Goal: Task Accomplishment & Management: Manage account settings

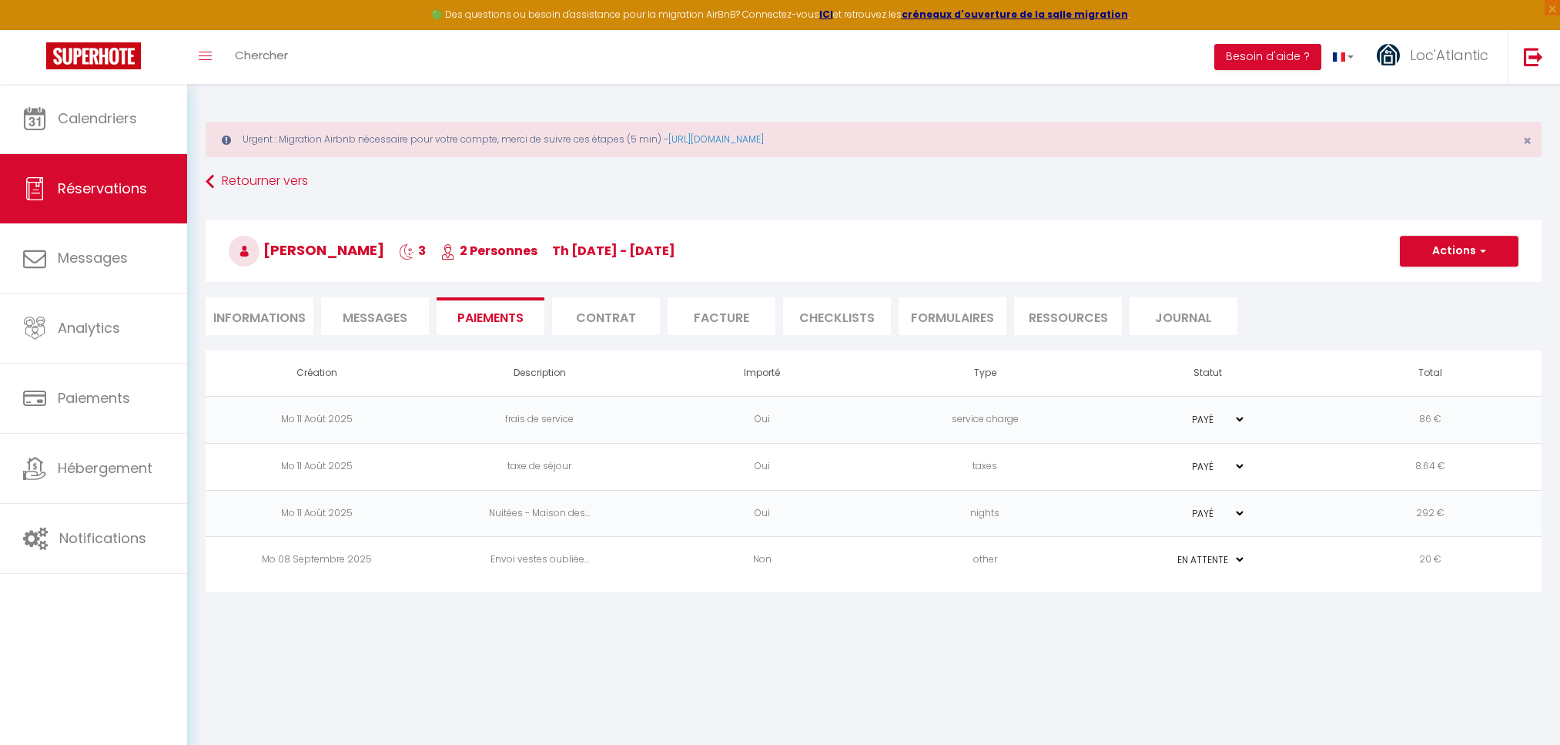
select select "0"
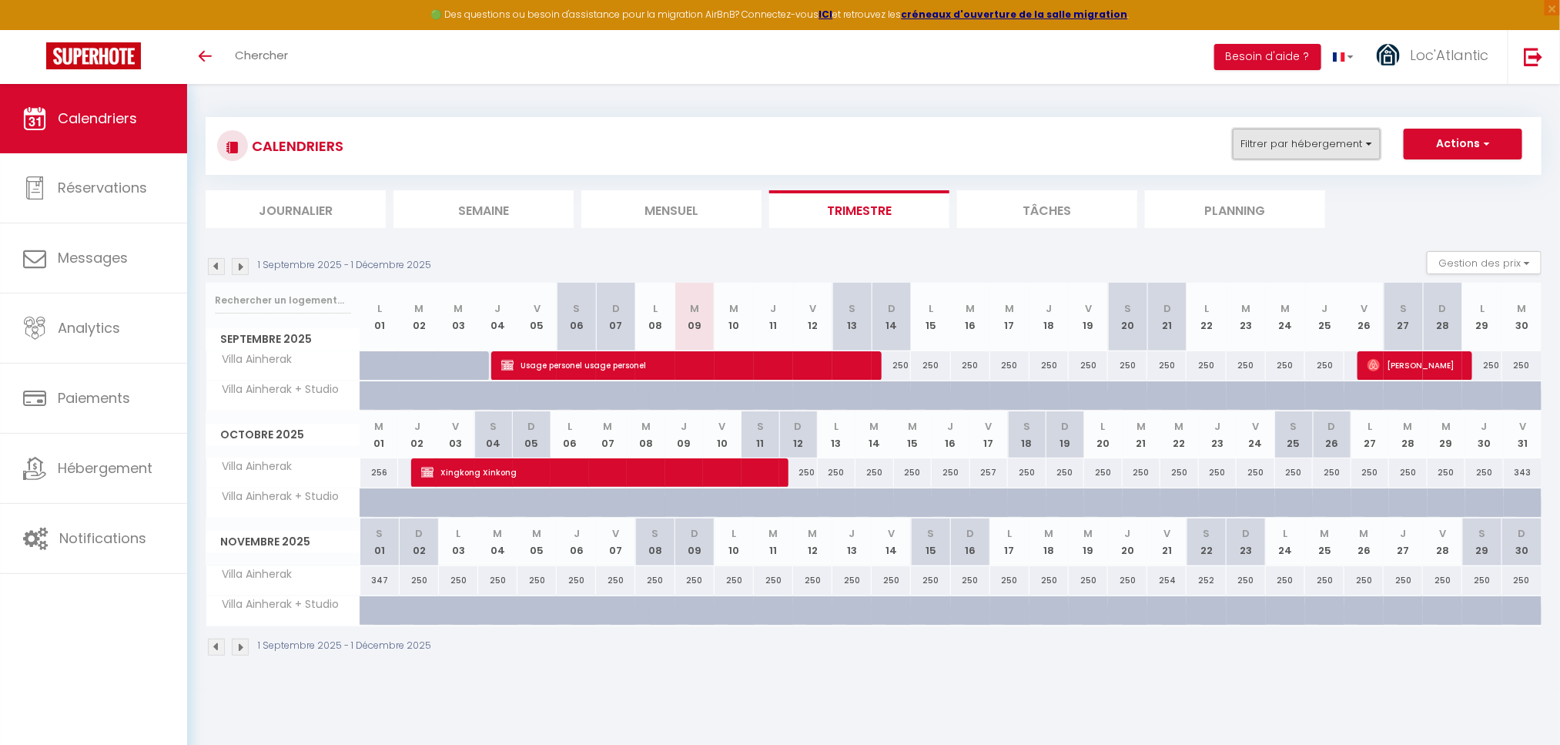
click at [1335, 152] on button "Filtrer par hébergement" at bounding box center [1307, 144] width 148 height 31
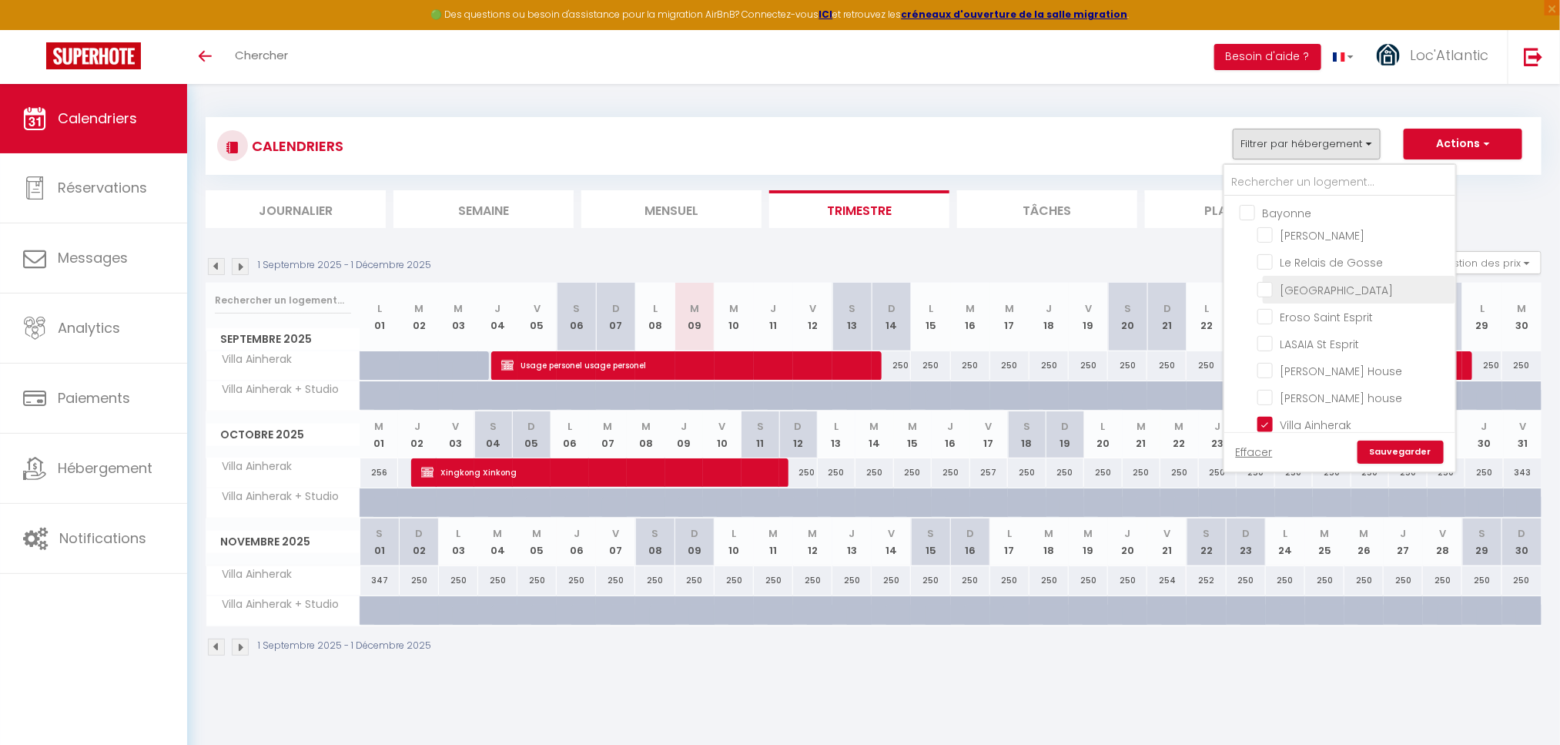
click at [1318, 289] on input "[GEOGRAPHIC_DATA]" at bounding box center [1354, 287] width 193 height 15
checkbox input "true"
checkbox input "false"
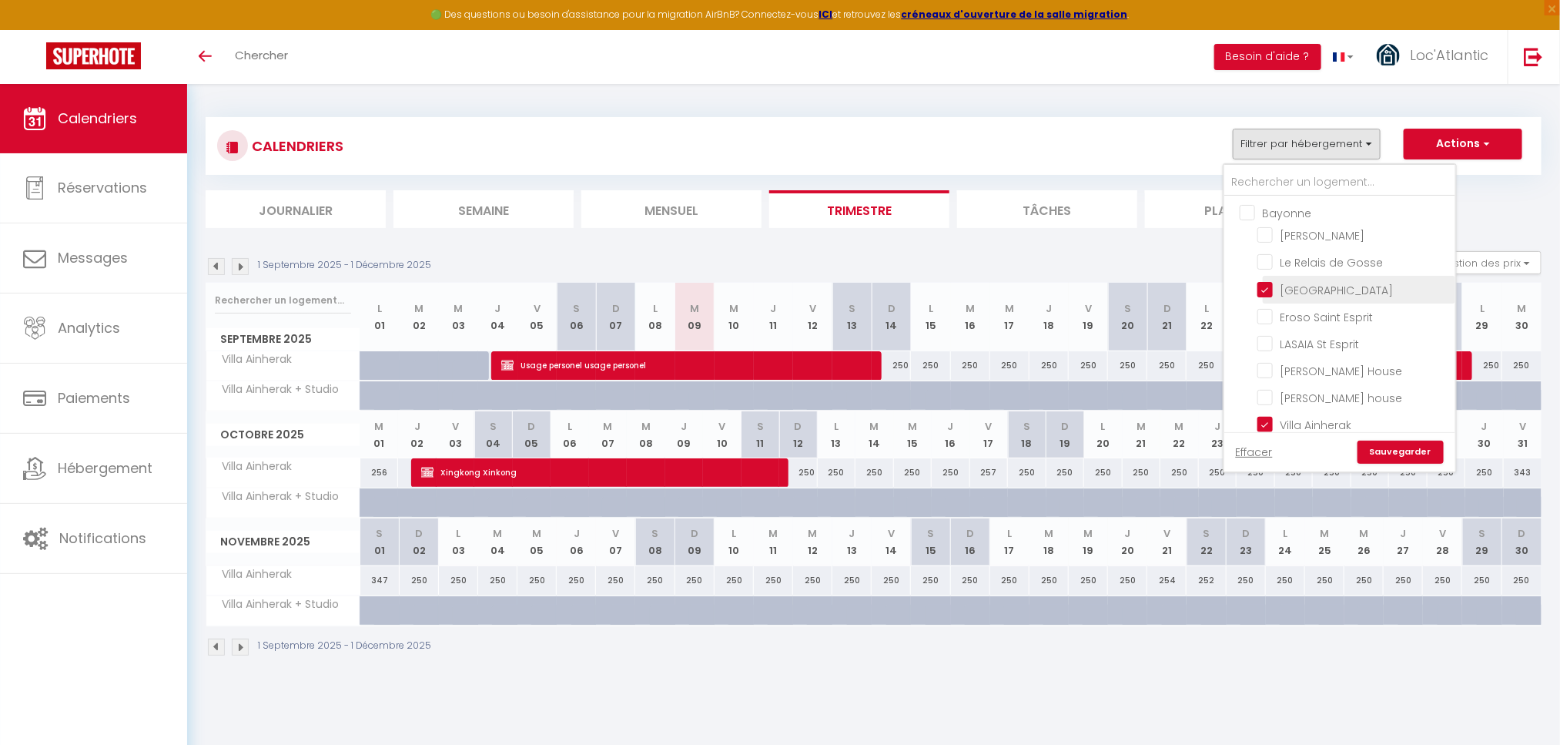
checkbox input "false"
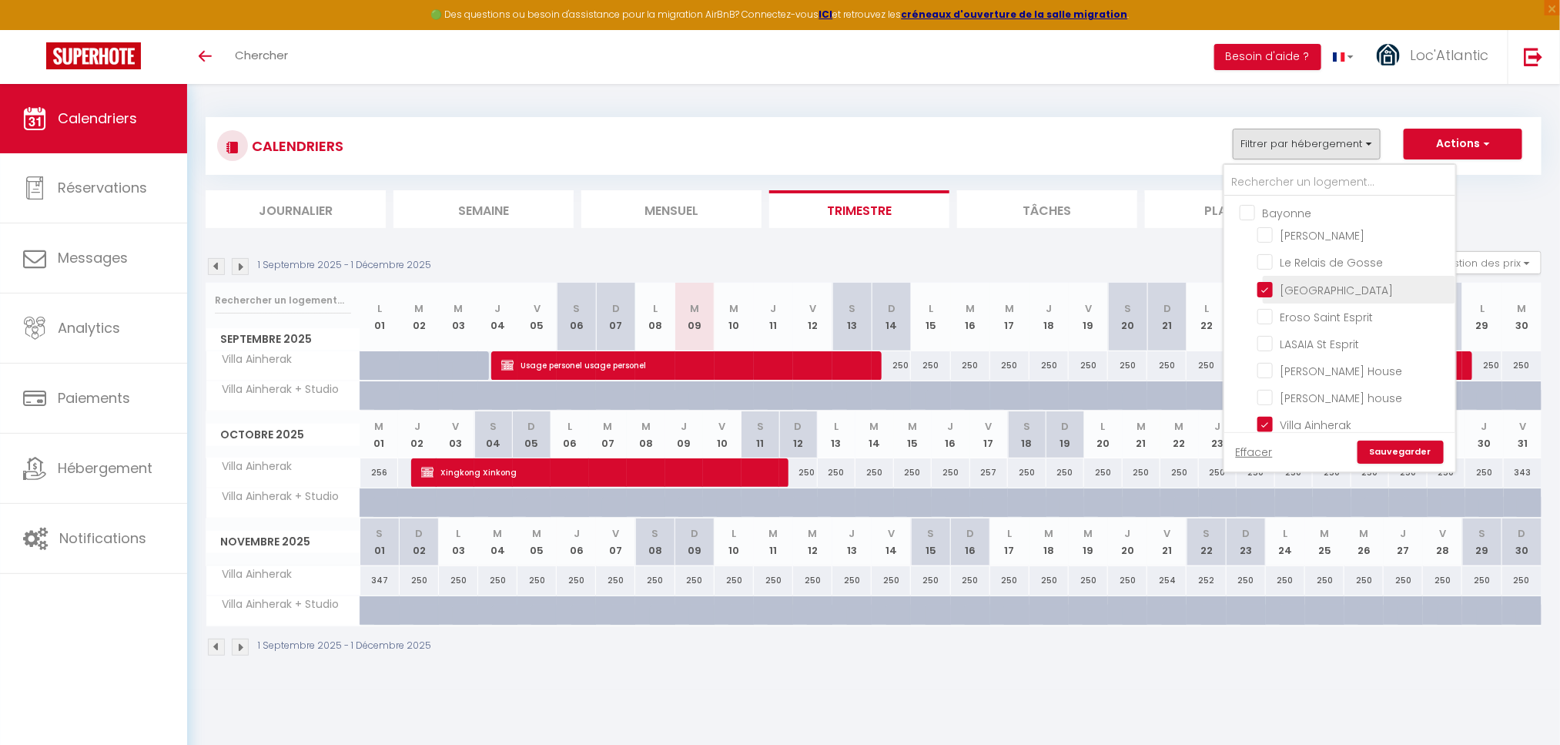
checkbox input "false"
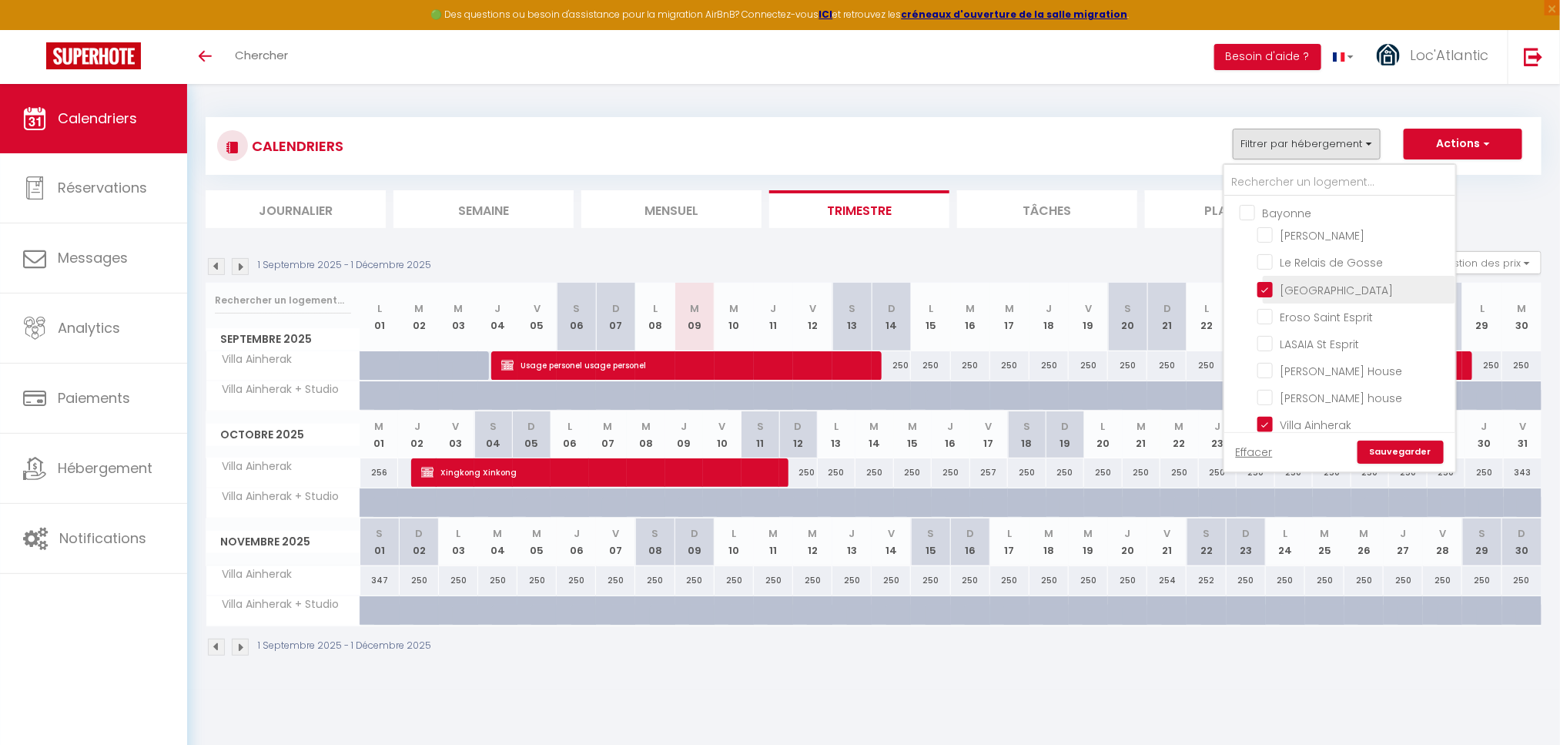
checkbox input "false"
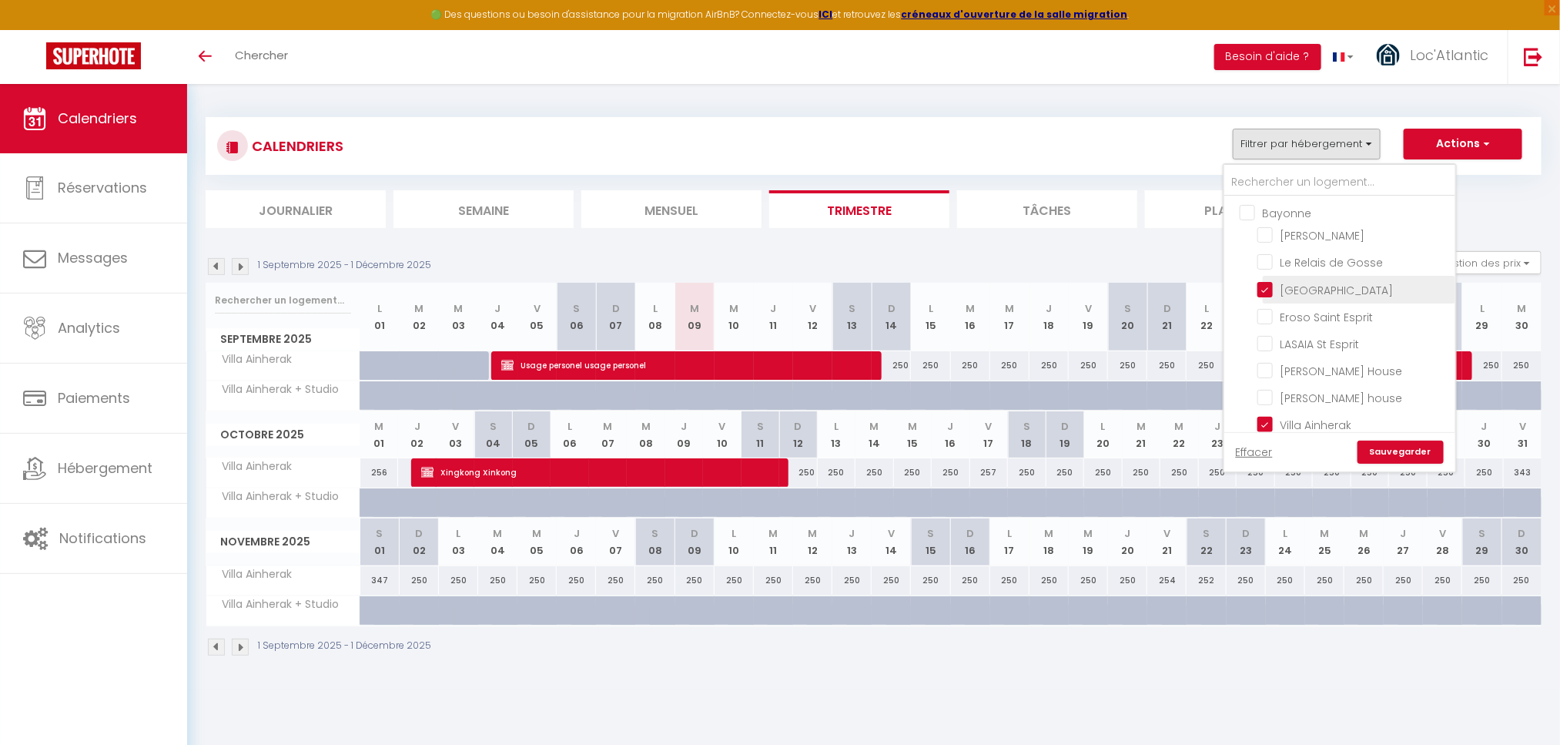
checkbox input "false"
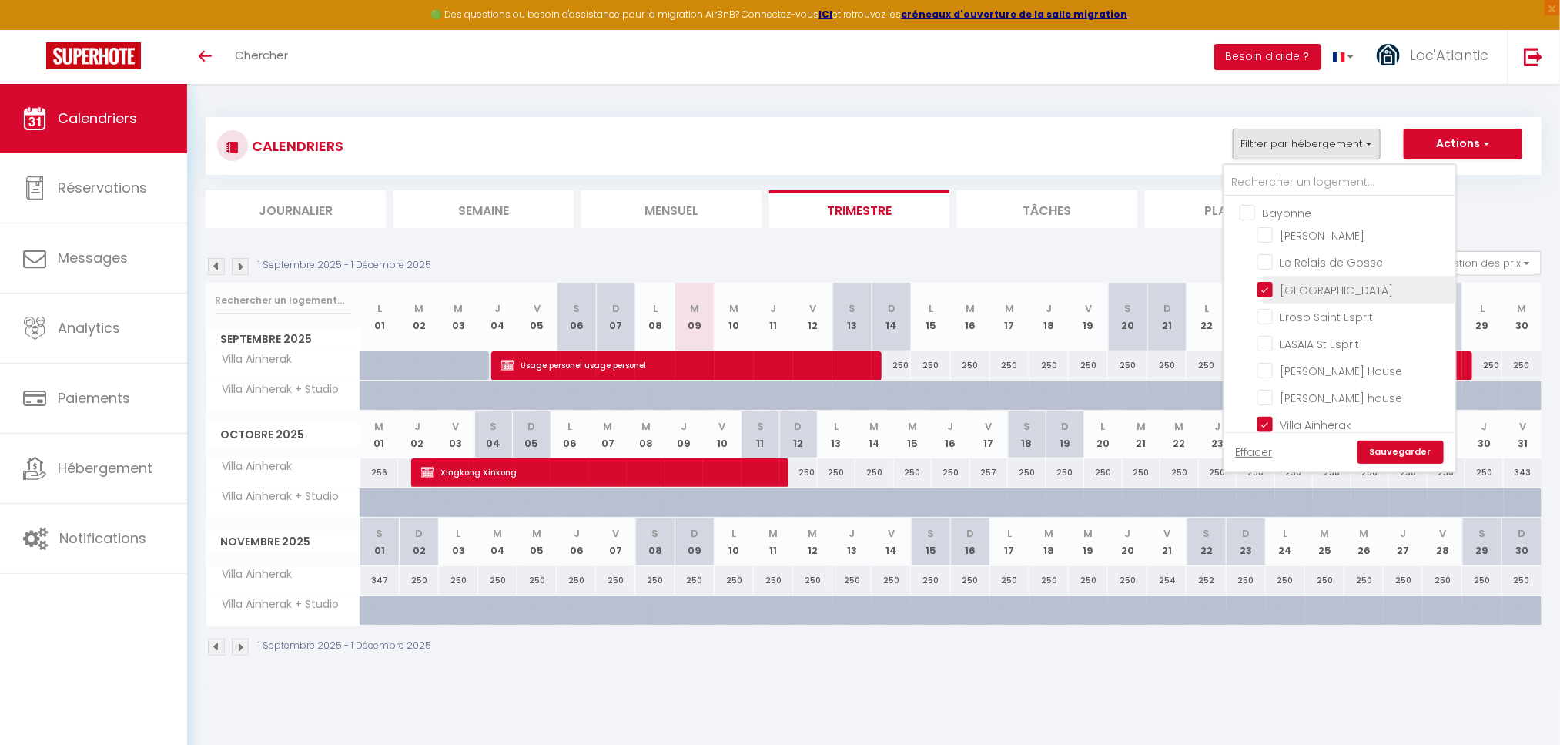
checkbox input "false"
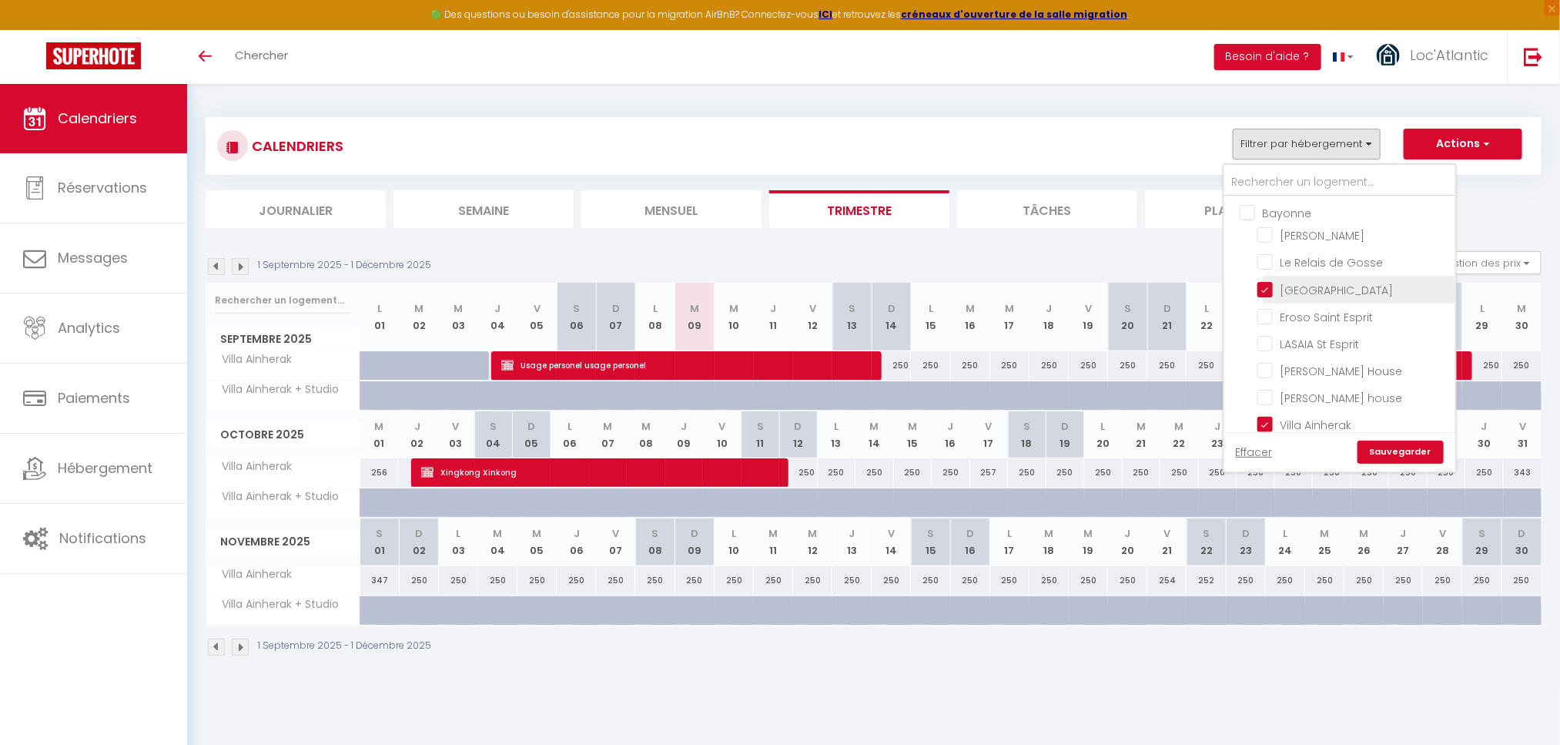
checkbox input "false"
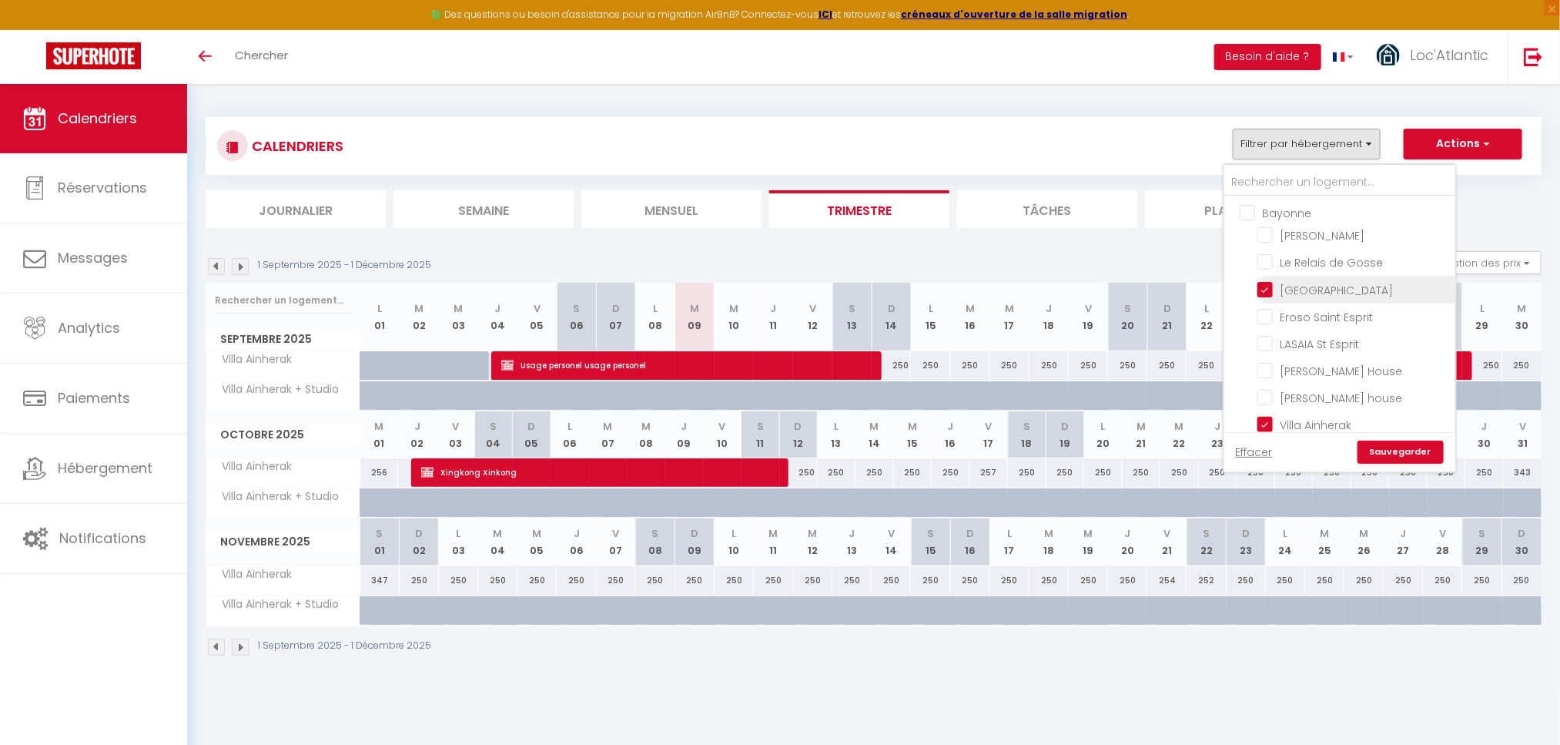
checkbox input "false"
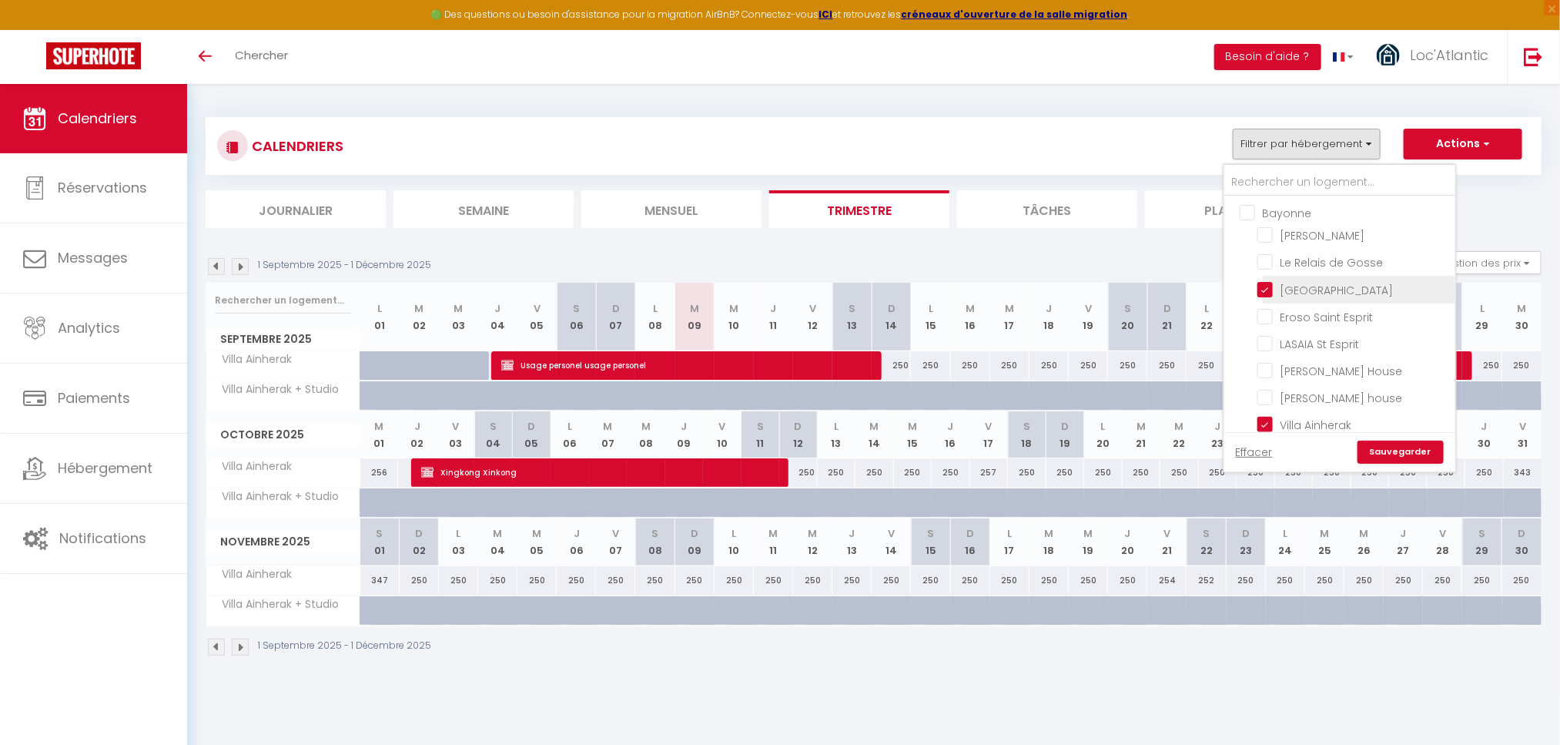
checkbox input "false"
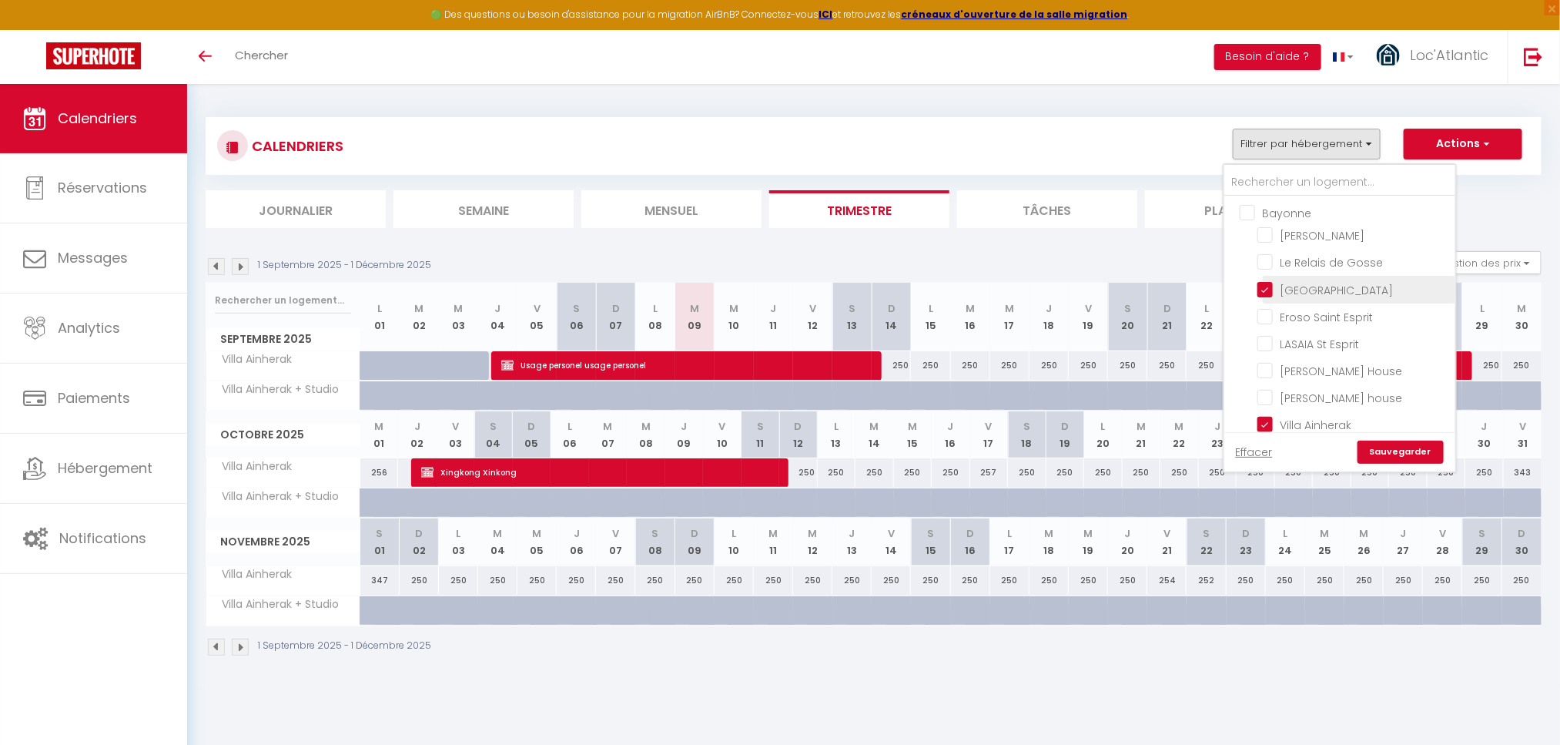
checkbox input "false"
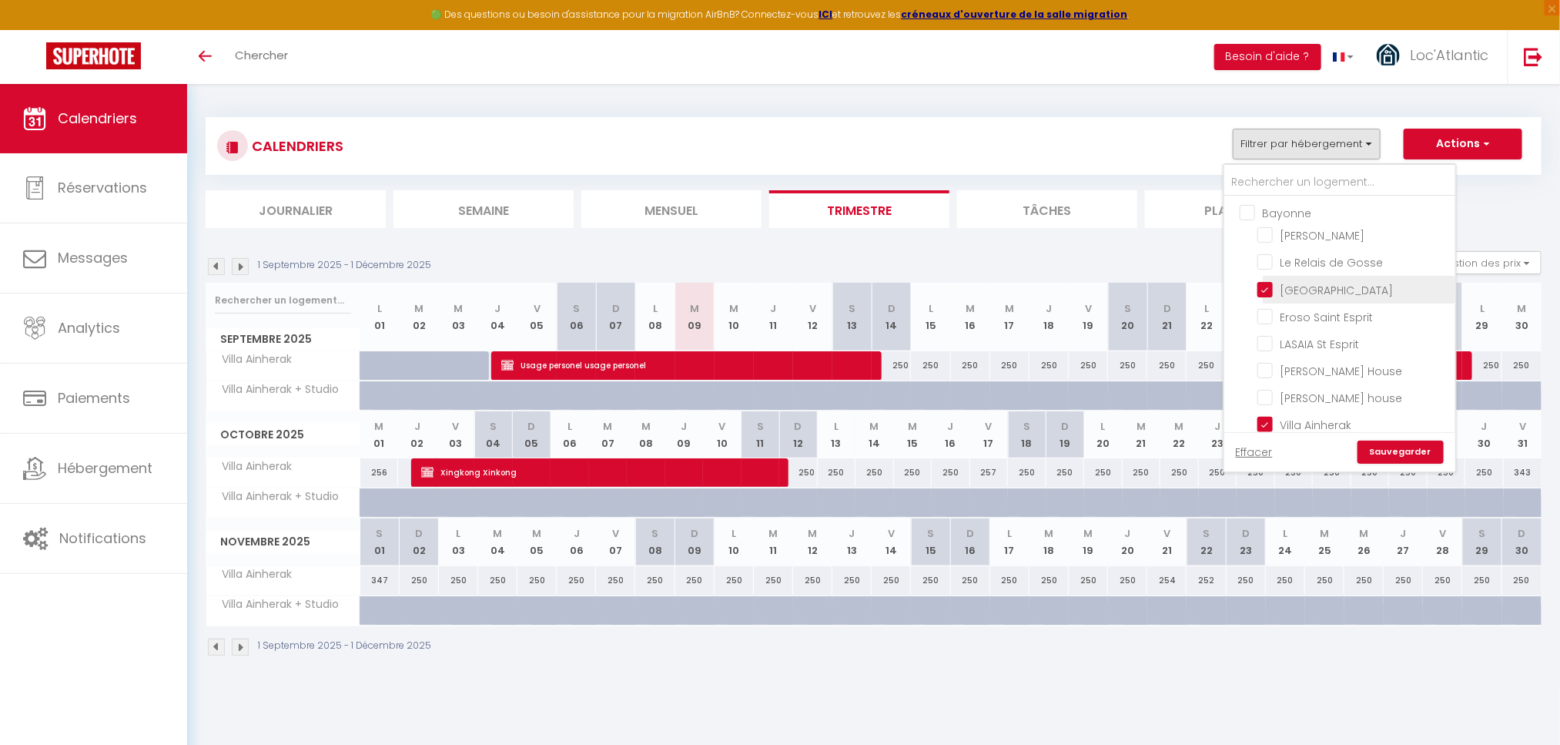
checkbox input "false"
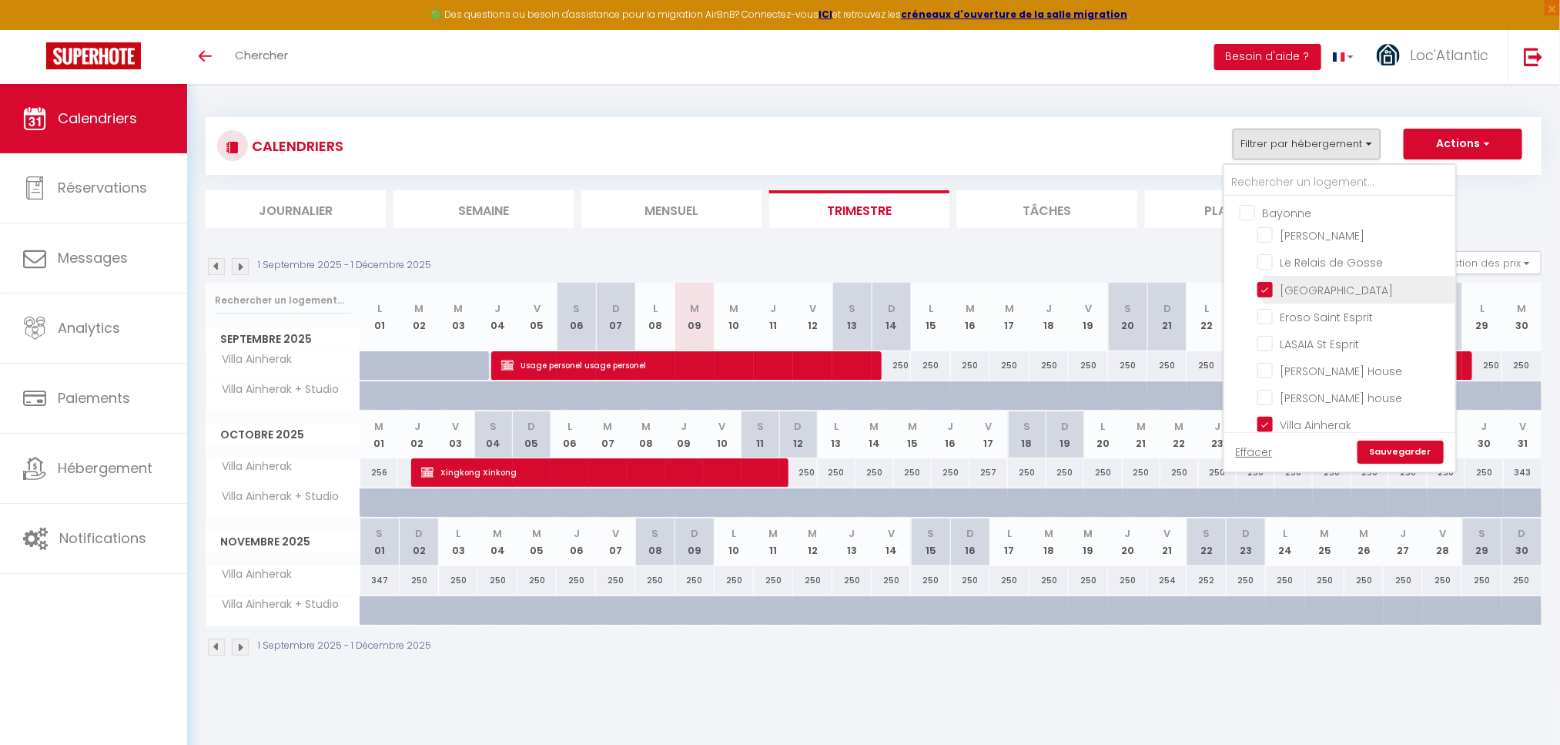
checkbox input "false"
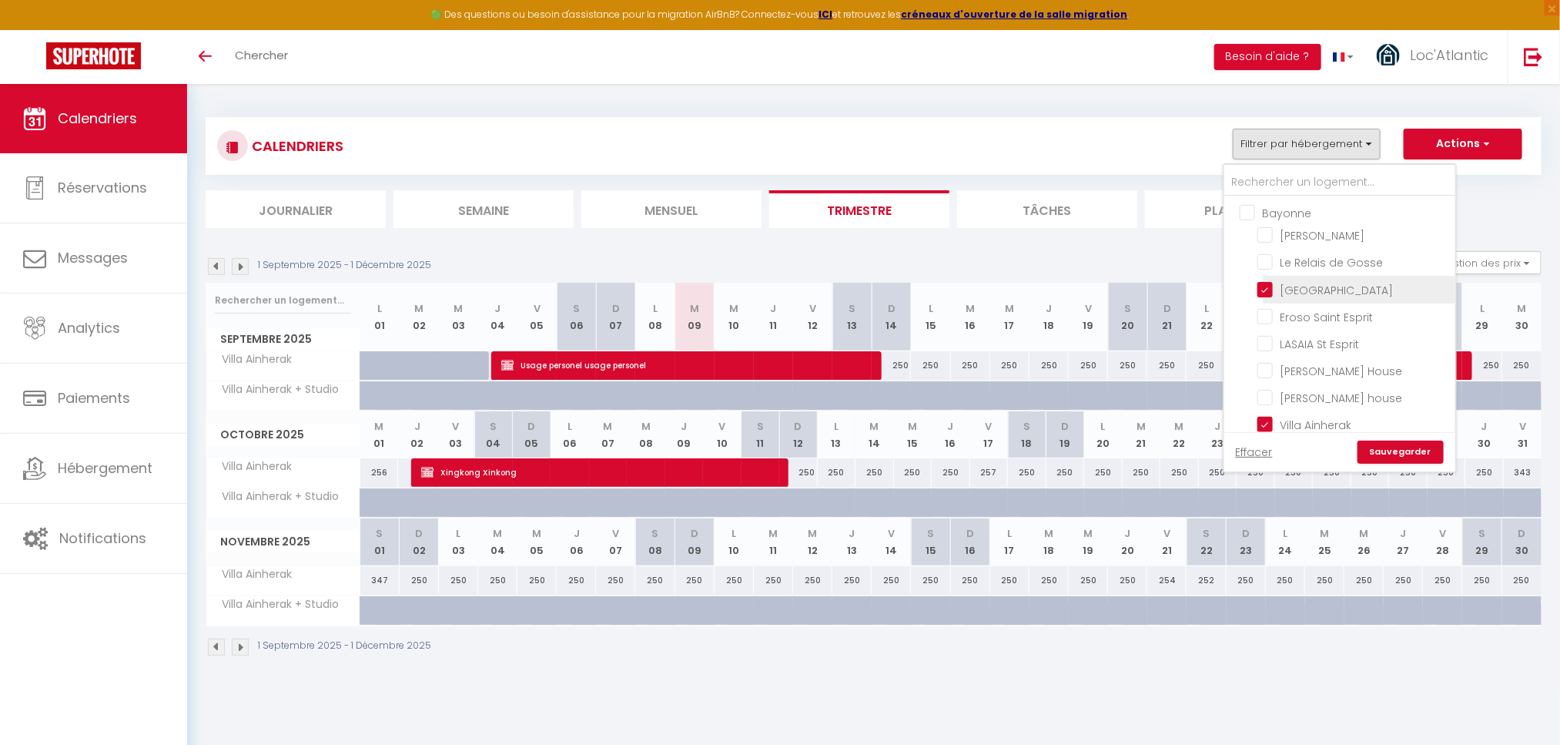
checkbox input "false"
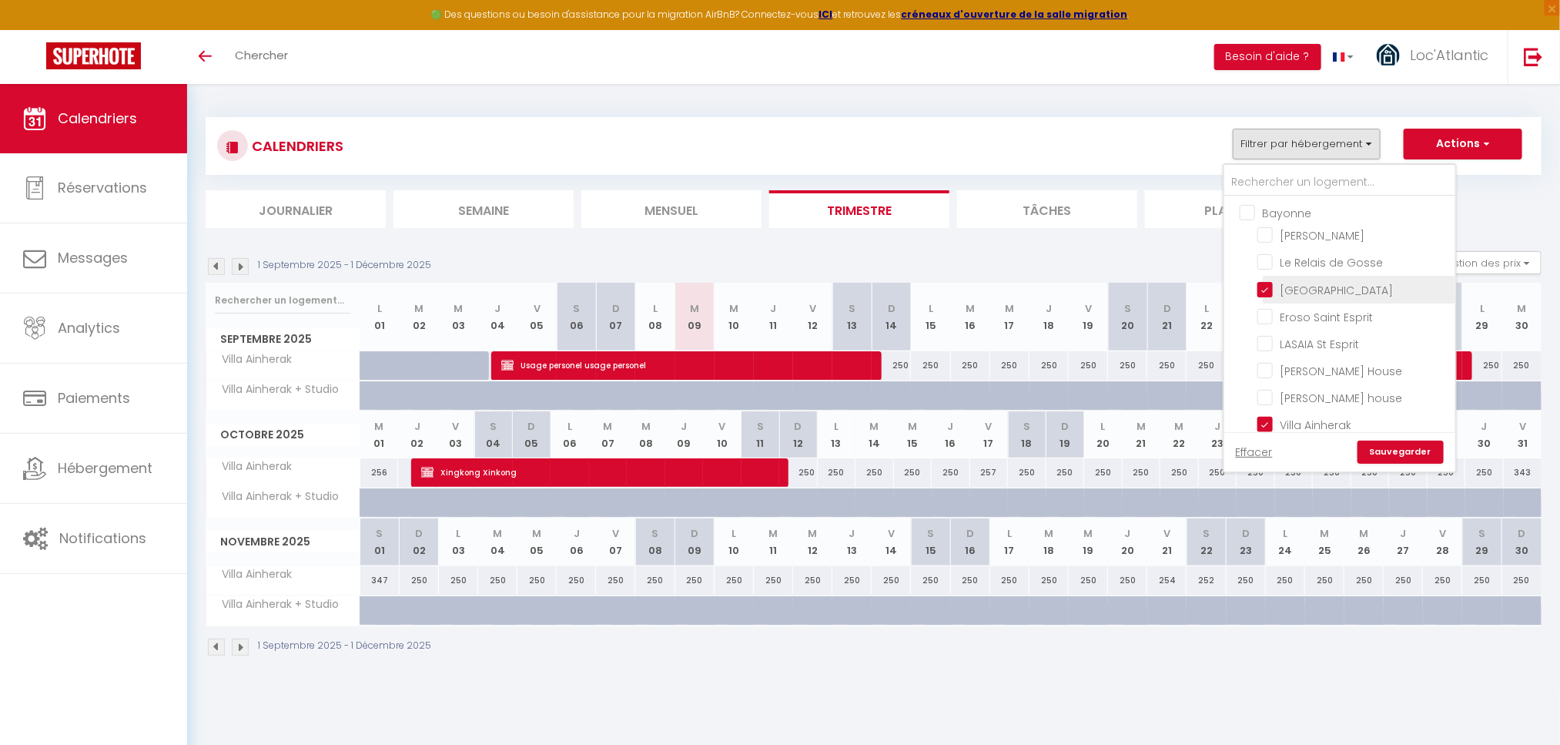
checkbox input "false"
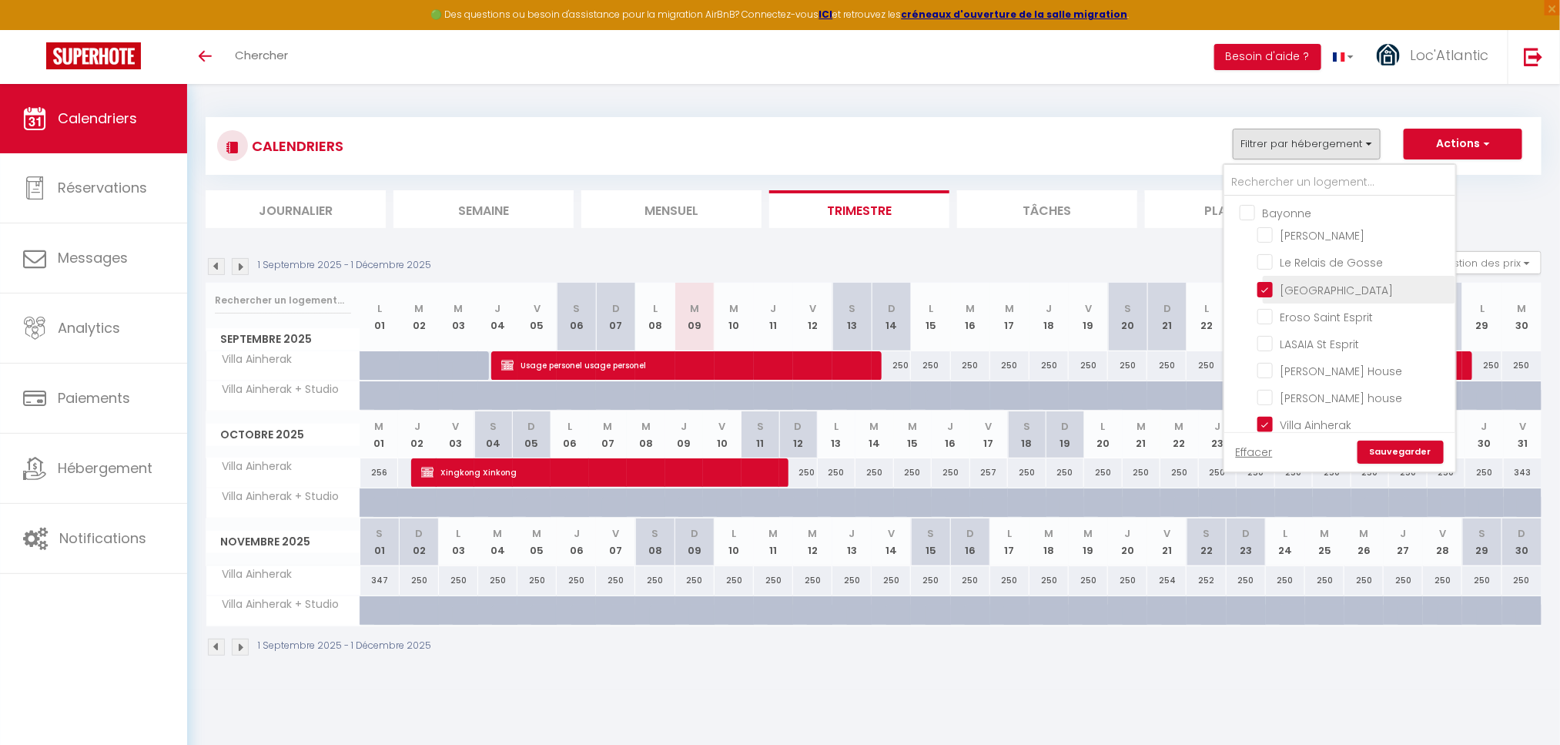
checkbox input "false"
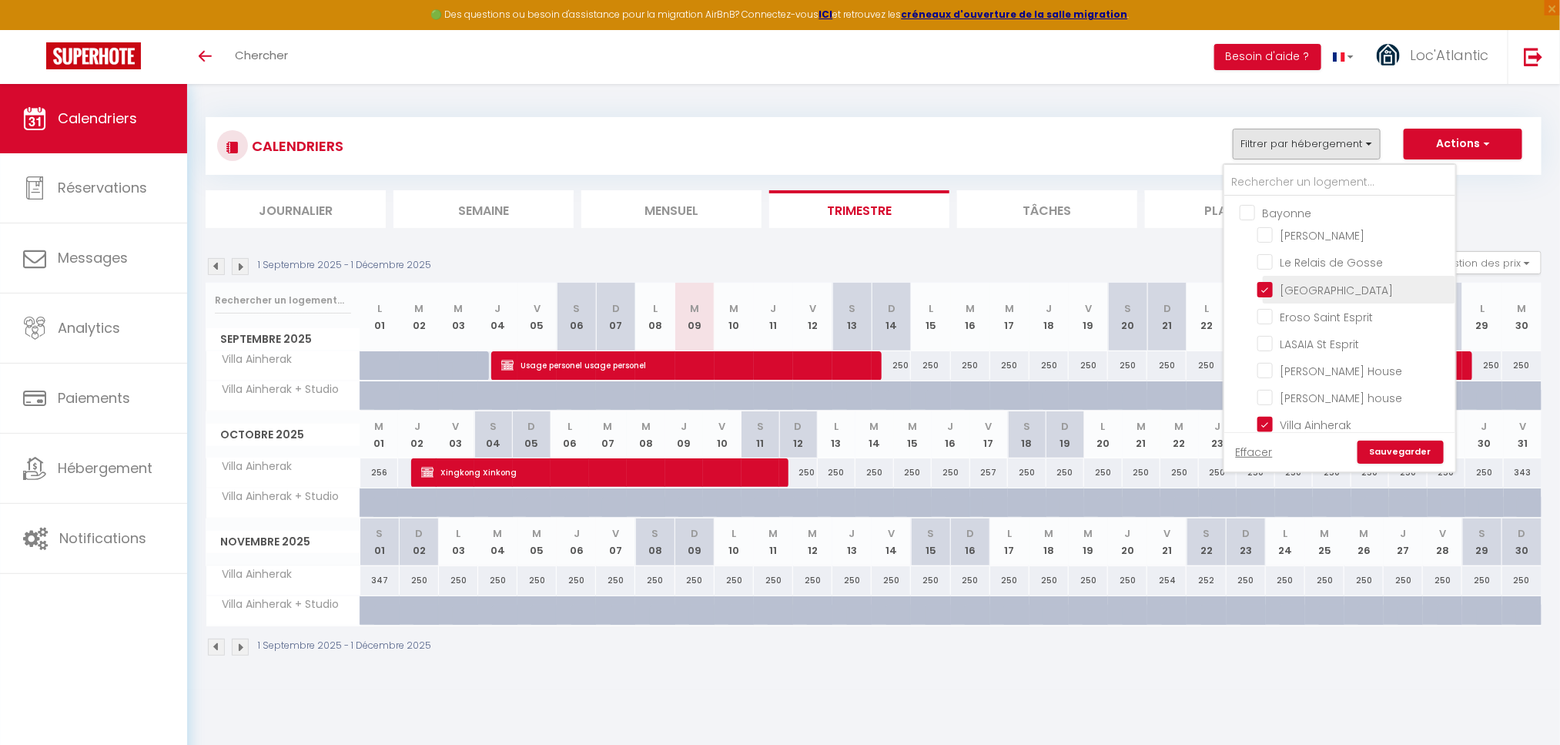
checkbox input "false"
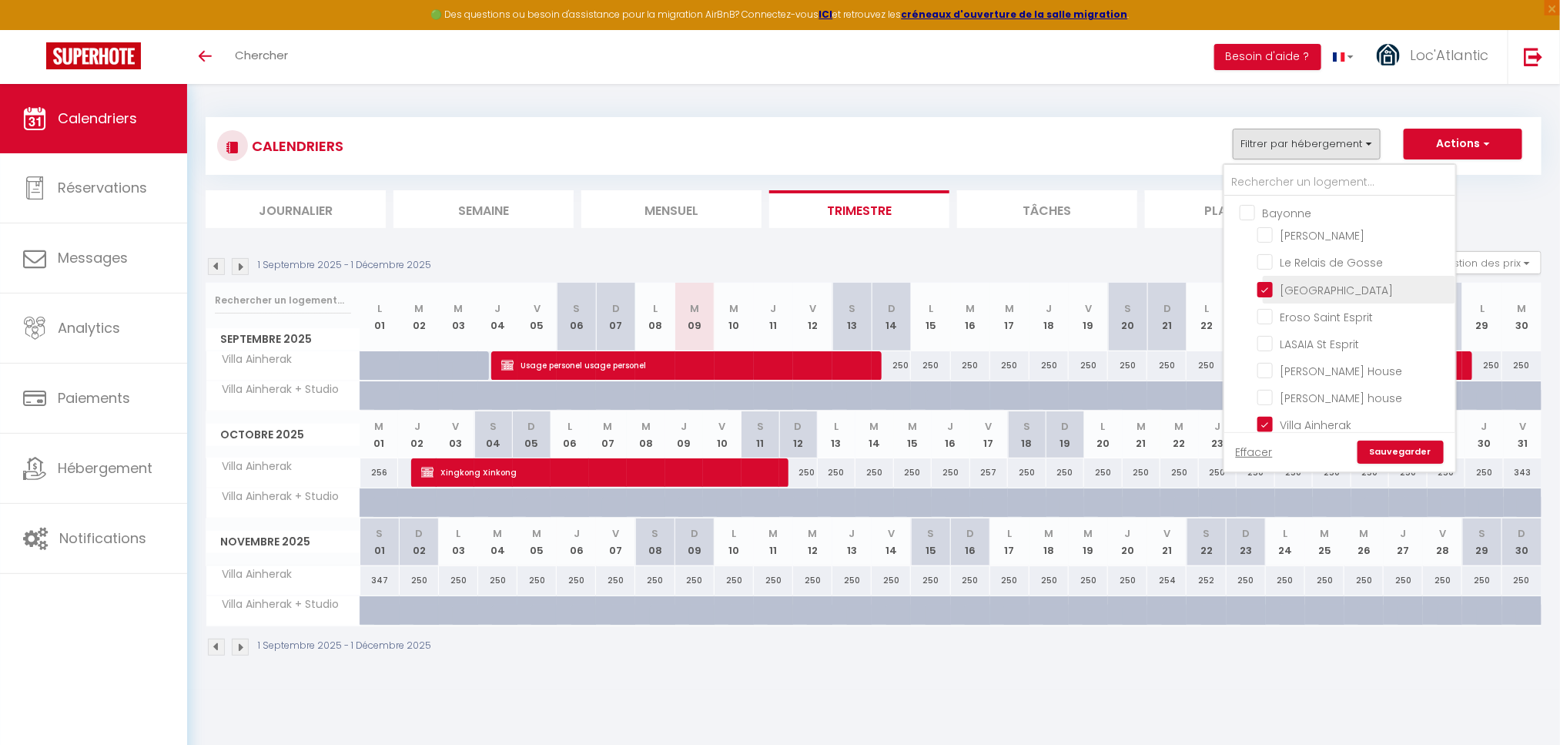
checkbox input "false"
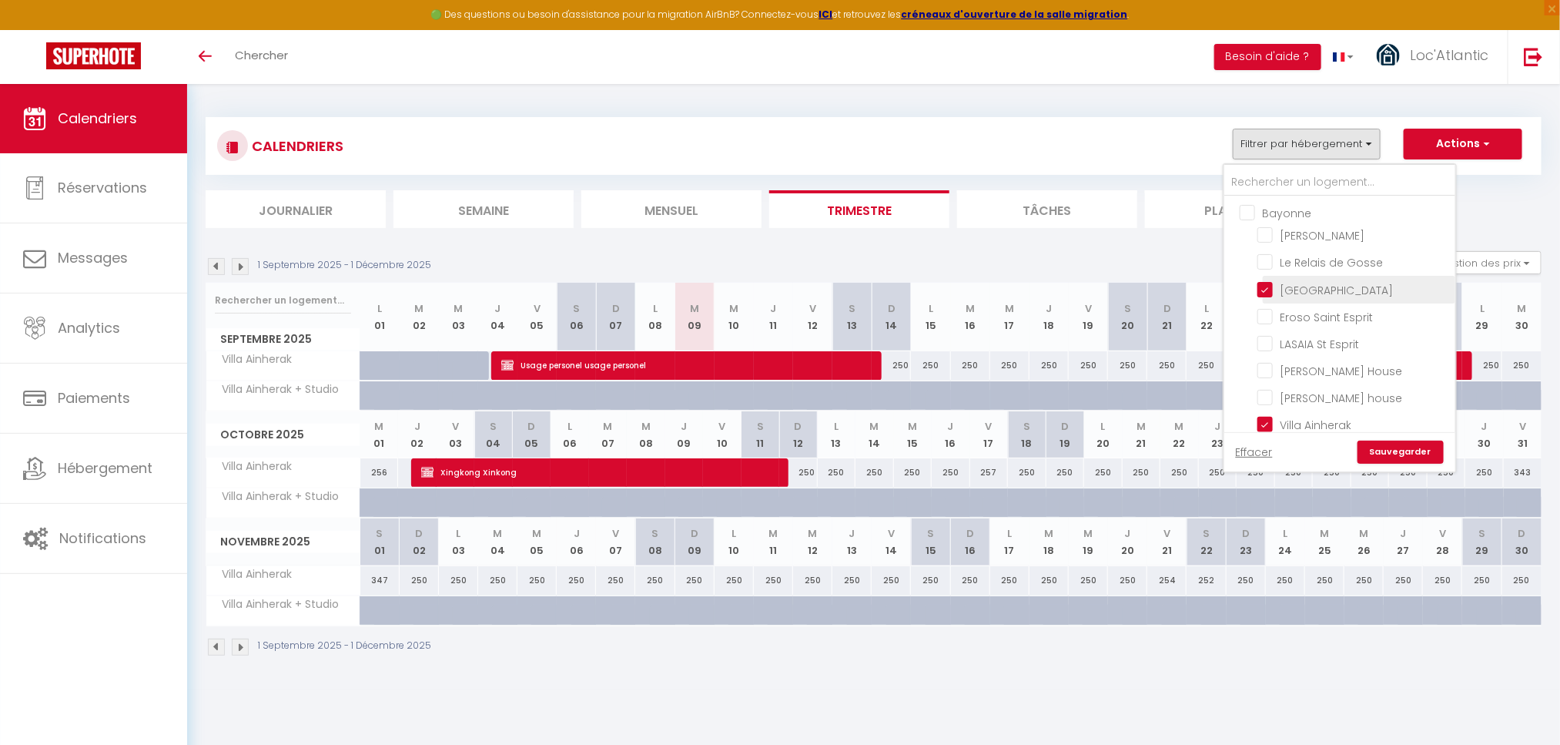
checkbox input "false"
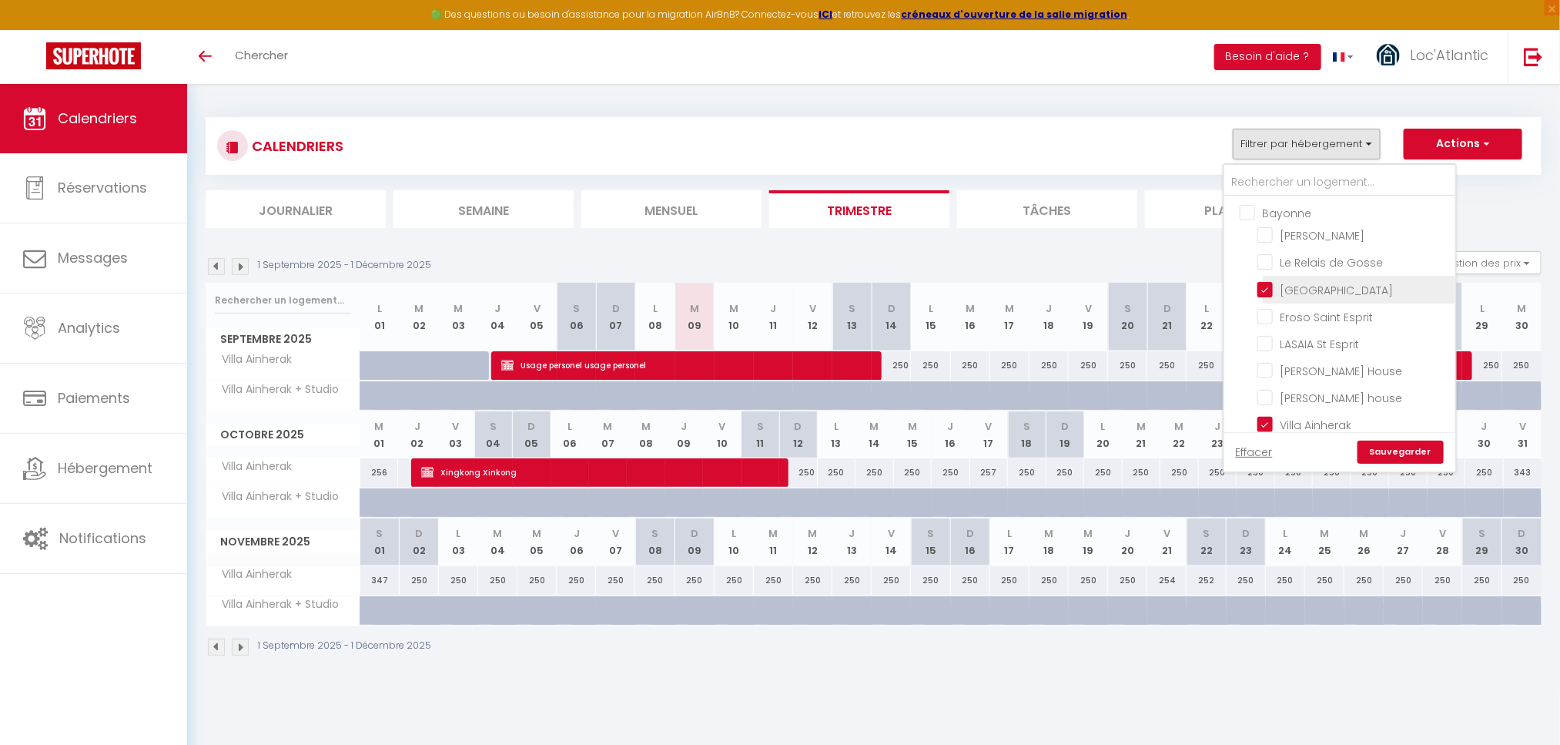
checkbox input "false"
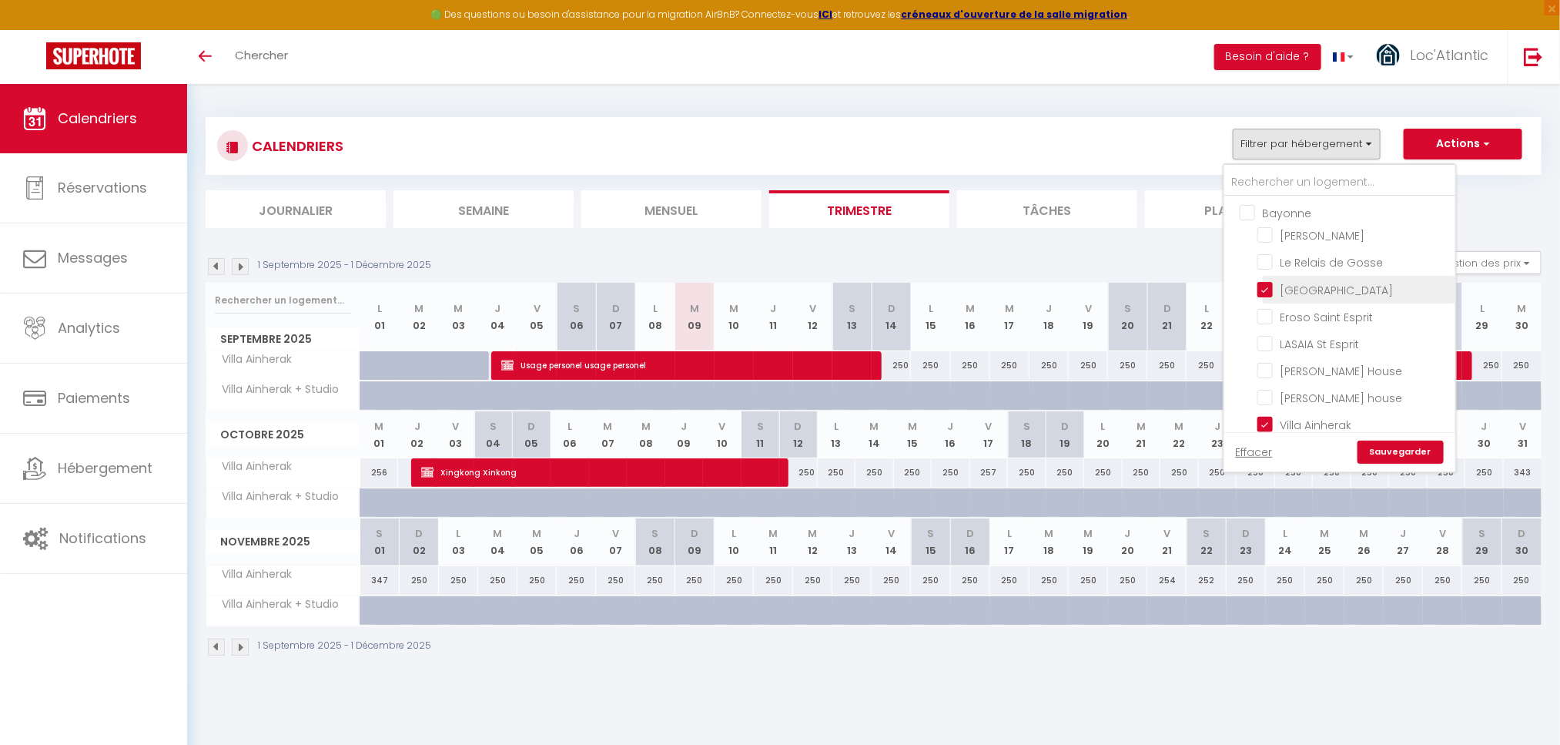
checkbox input "false"
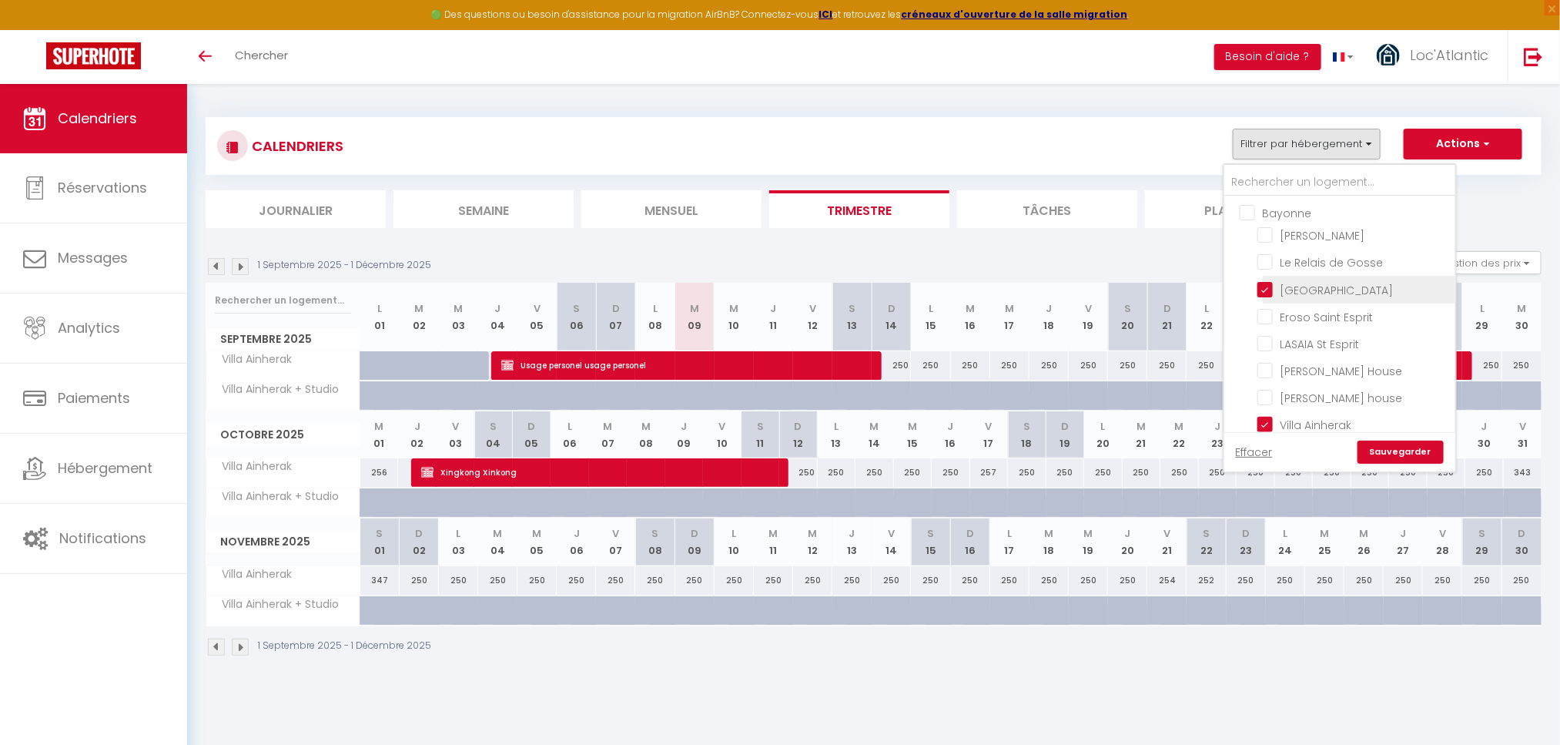
checkbox input "false"
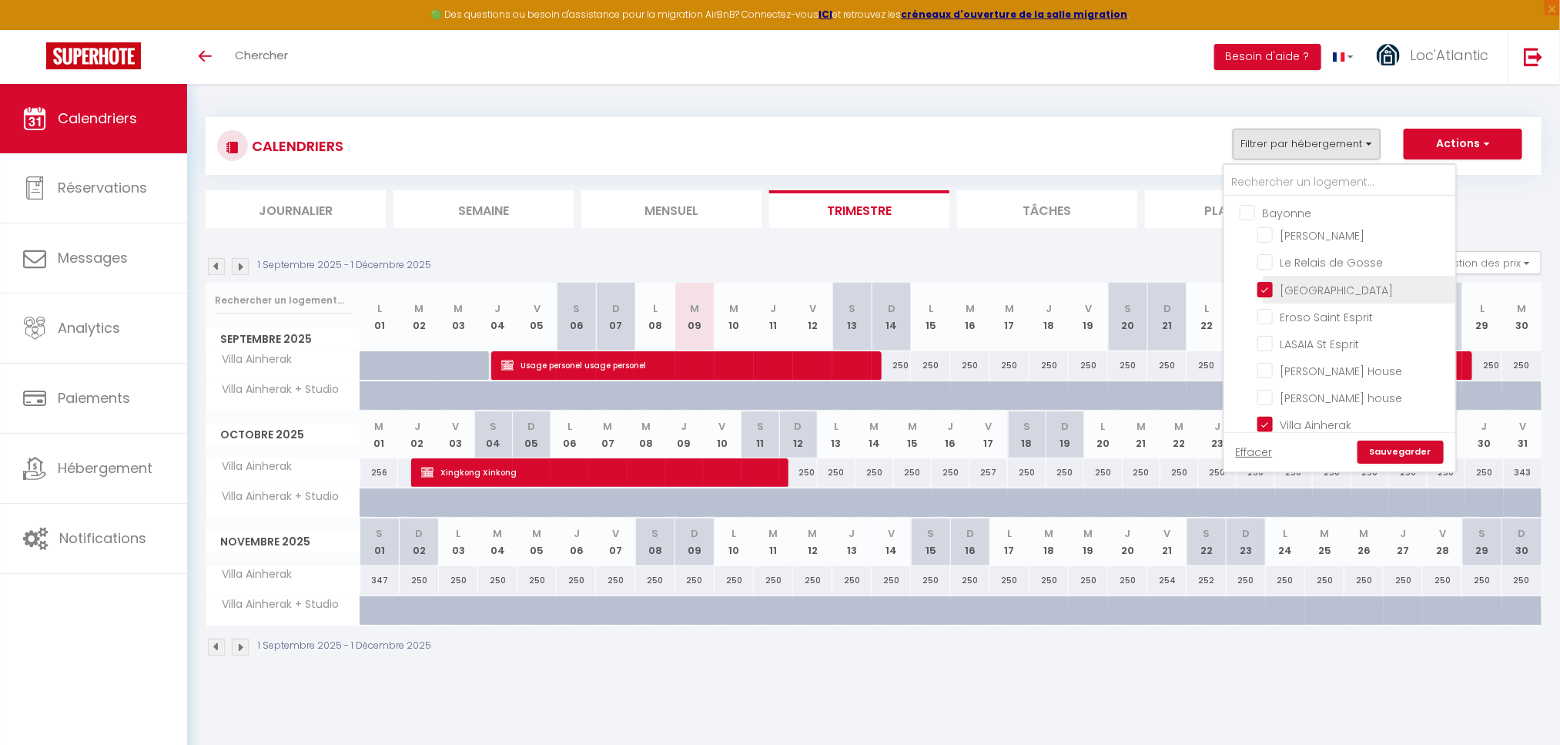
checkbox input "false"
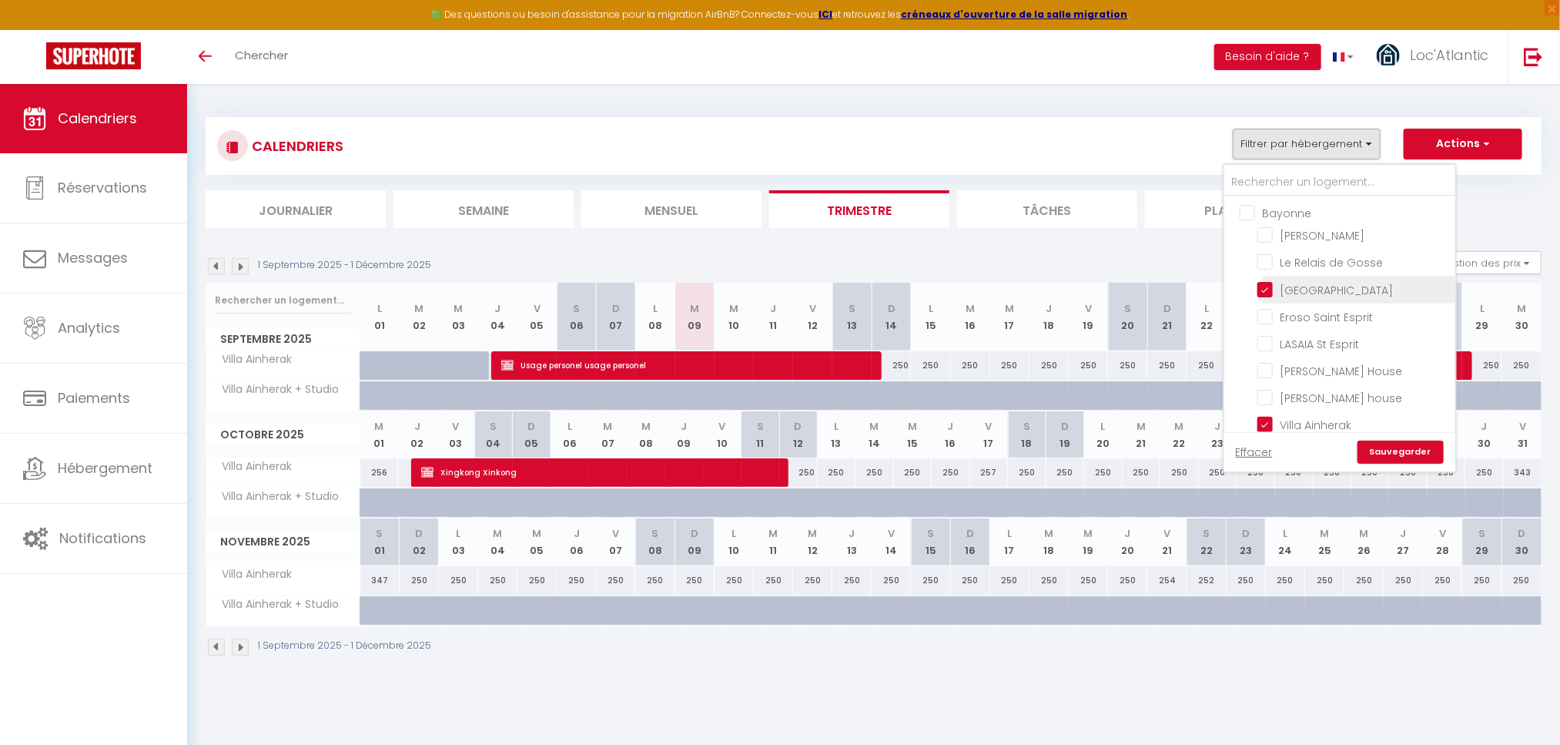
checkbox input "false"
checkbox input "true"
checkbox input "false"
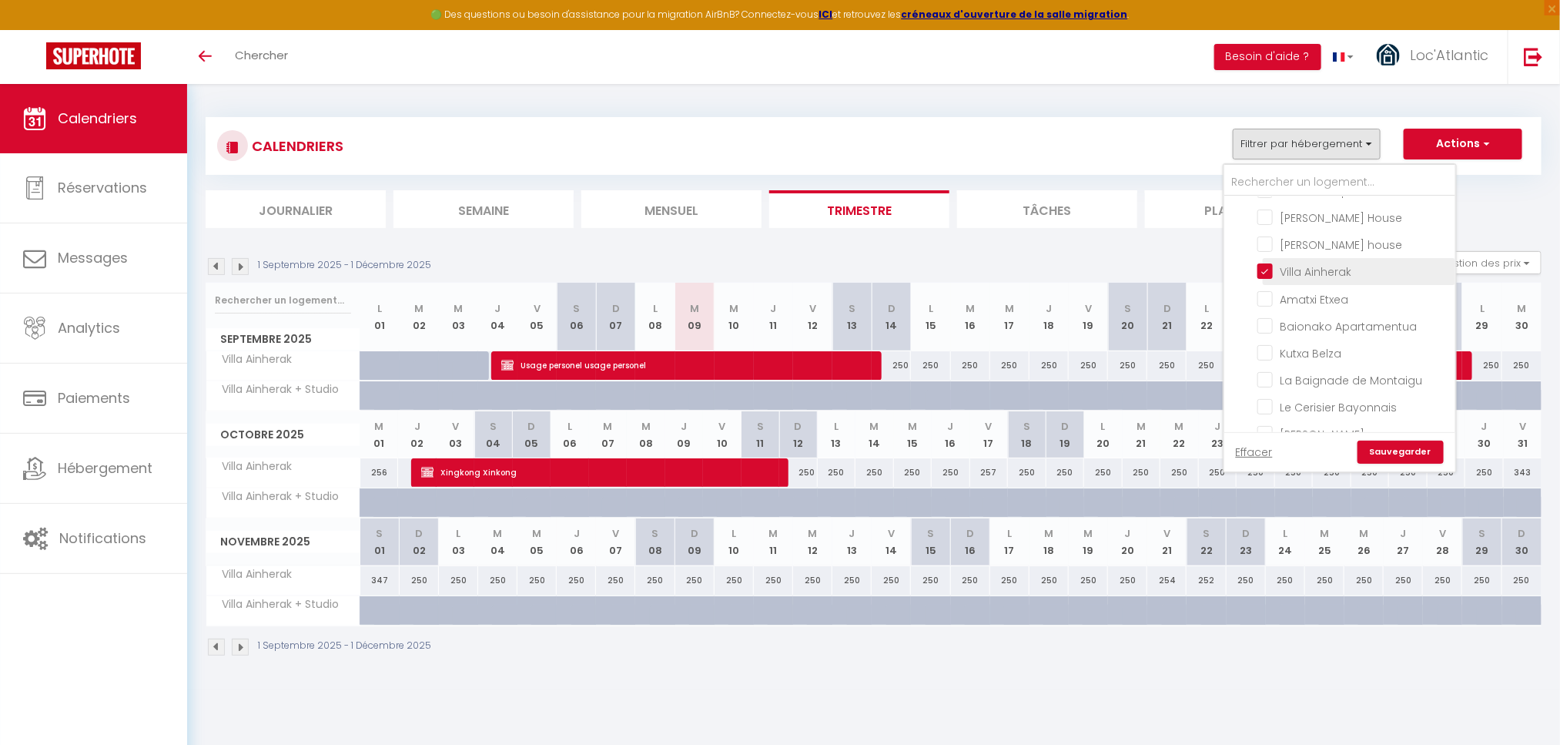
click at [1334, 266] on input "Villa Ainherak" at bounding box center [1354, 270] width 193 height 15
checkbox input "false"
click at [1319, 259] on input "Villa Ainherak + Studio" at bounding box center [1354, 266] width 193 height 15
checkbox input "false"
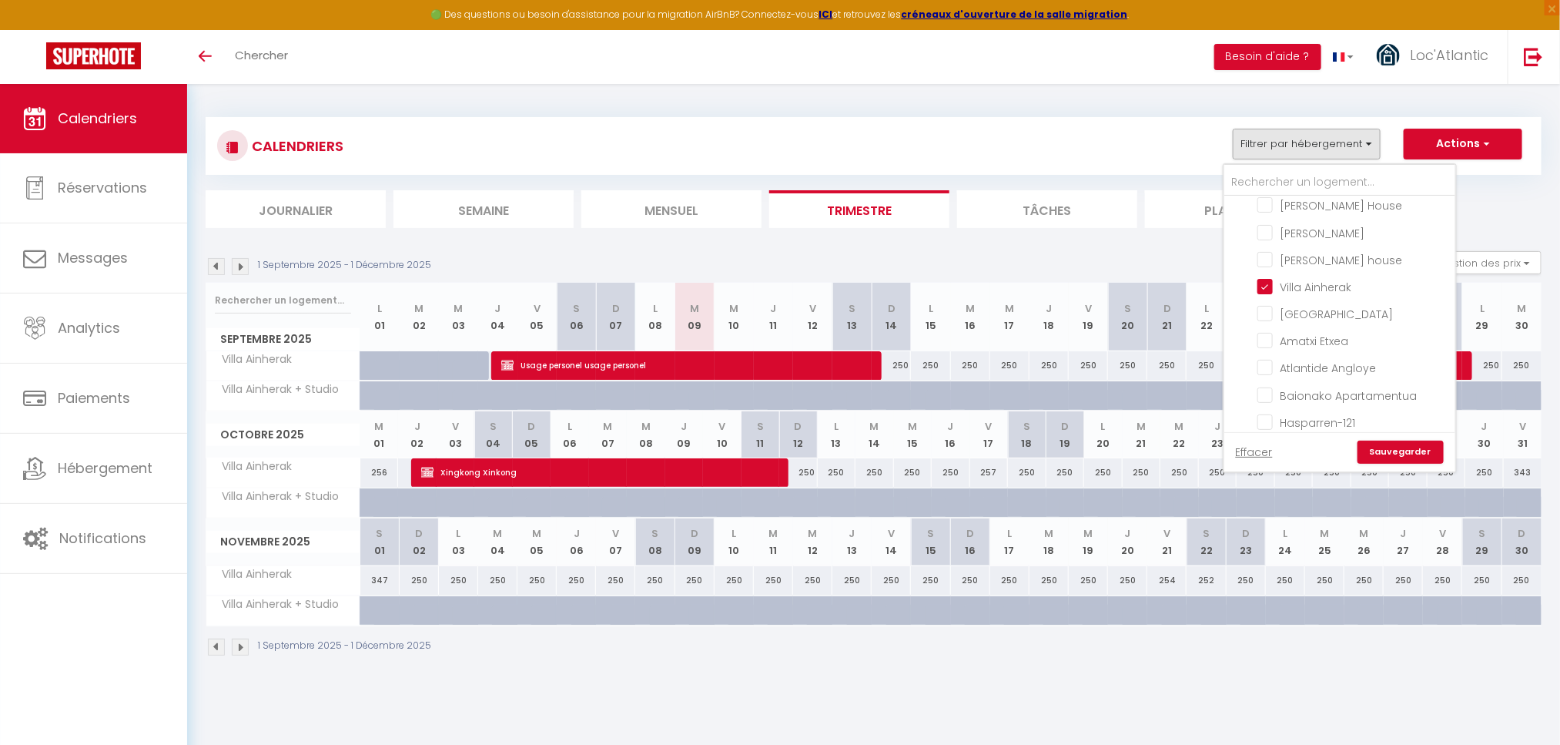
scroll to position [1077, 0]
click at [1325, 261] on input "Villa Ainherak" at bounding box center [1354, 268] width 193 height 15
checkbox input "false"
click at [1333, 328] on input "Villa Ainherak + Studio" at bounding box center [1354, 335] width 193 height 15
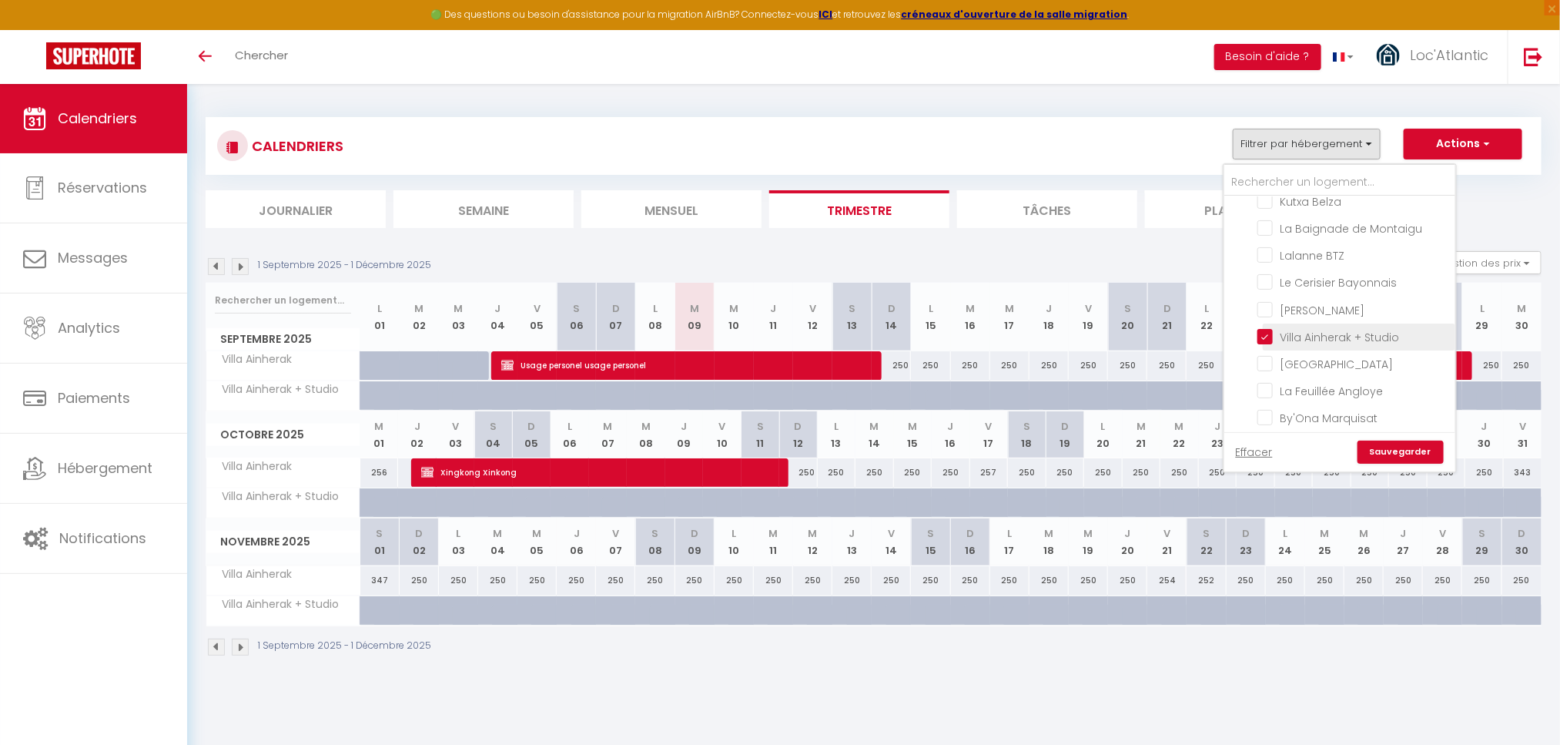
checkbox input "false"
click at [1331, 328] on input "Villa Ainherak" at bounding box center [1354, 335] width 193 height 15
checkbox input "false"
click at [1327, 355] on input "Villa Ainherak + Studio" at bounding box center [1354, 362] width 193 height 15
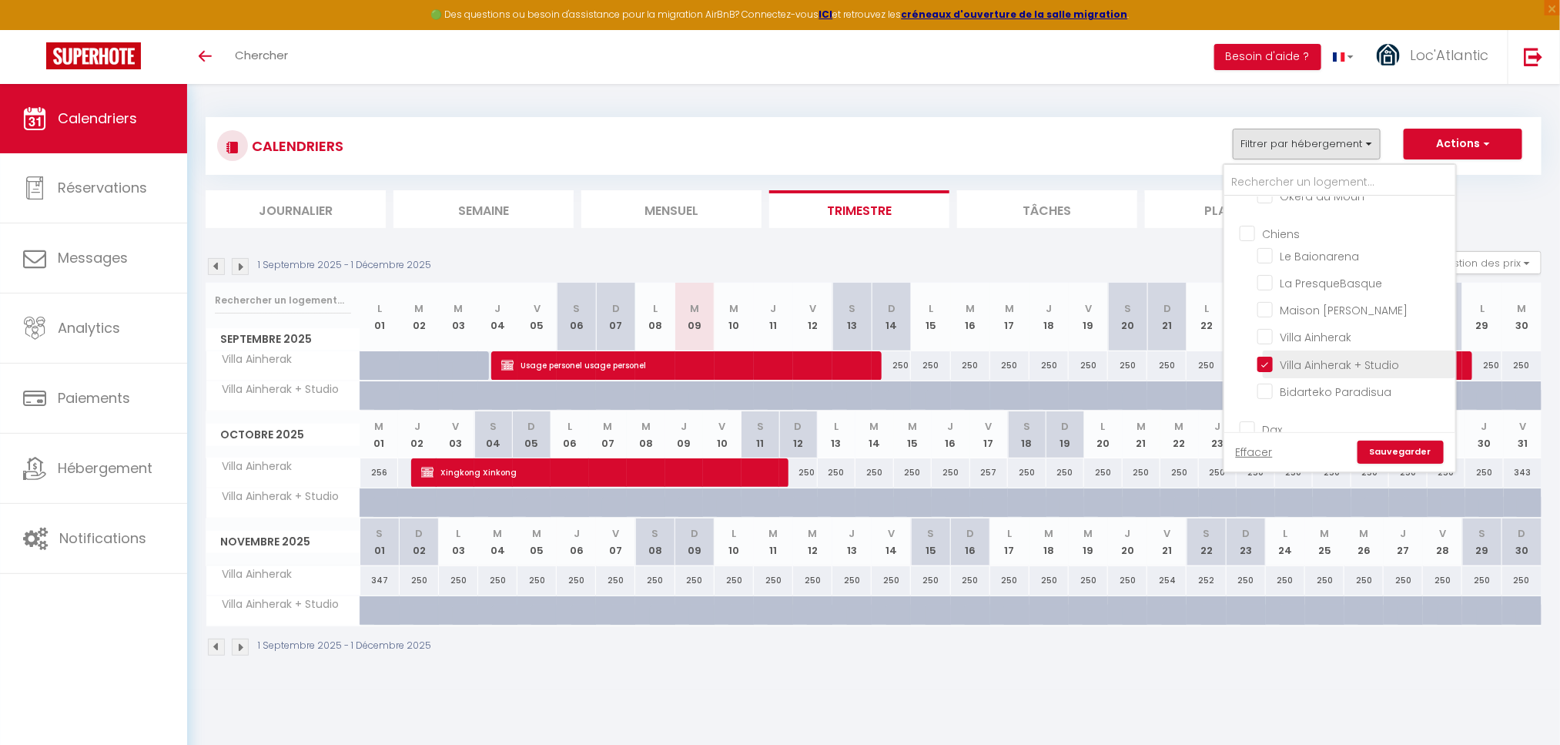
checkbox input "false"
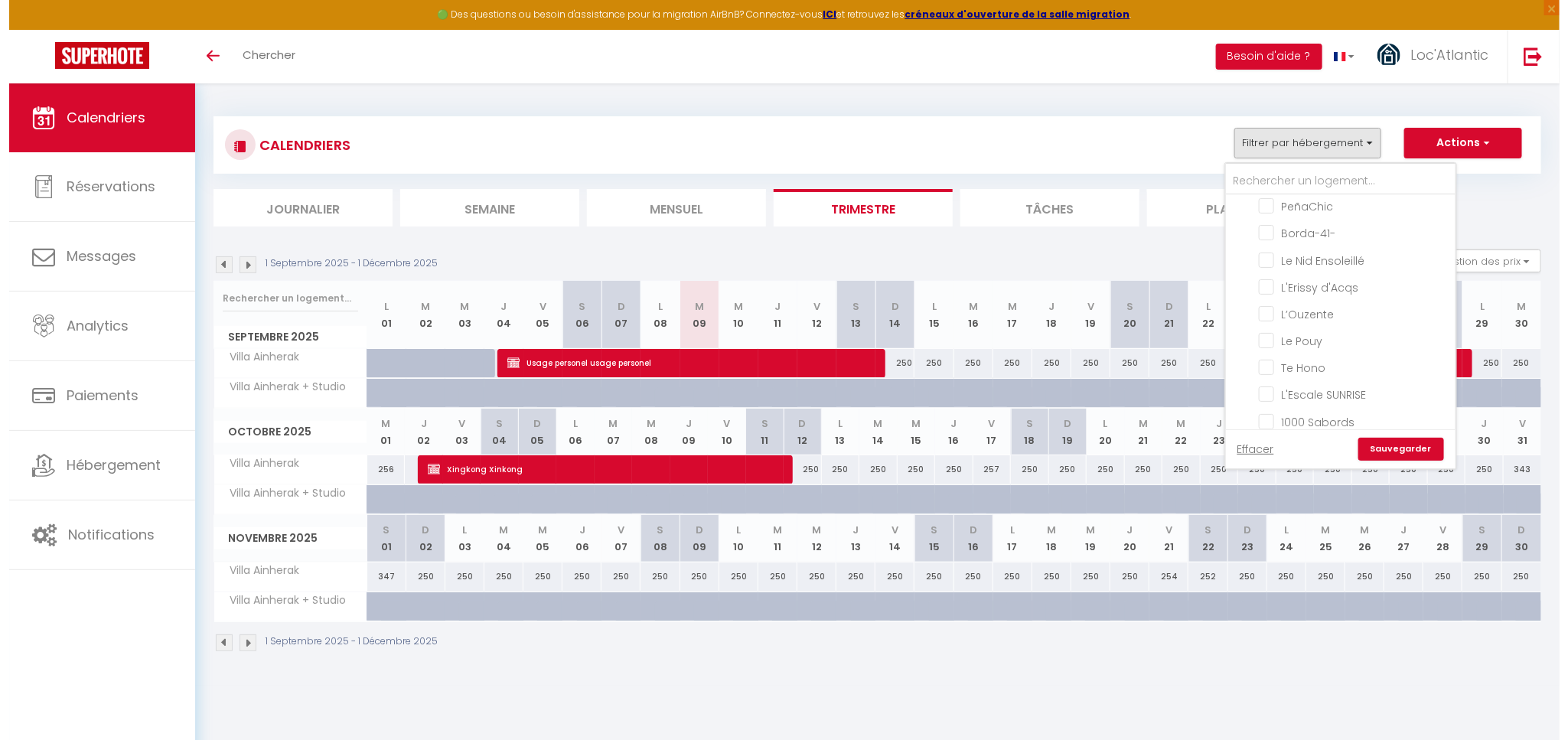
scroll to position [3098, 0]
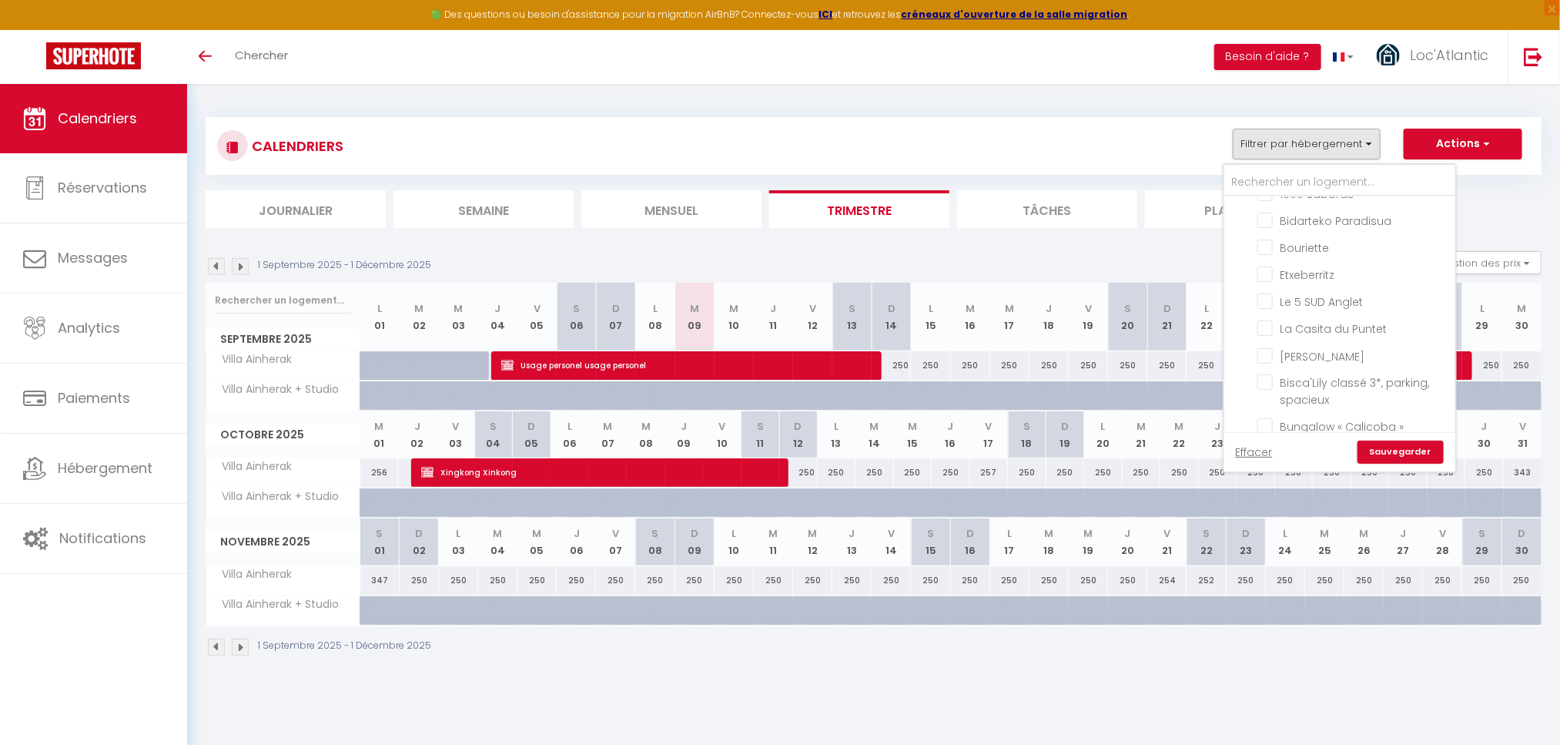
click at [1398, 456] on link "Sauvegarder" at bounding box center [1401, 452] width 86 height 23
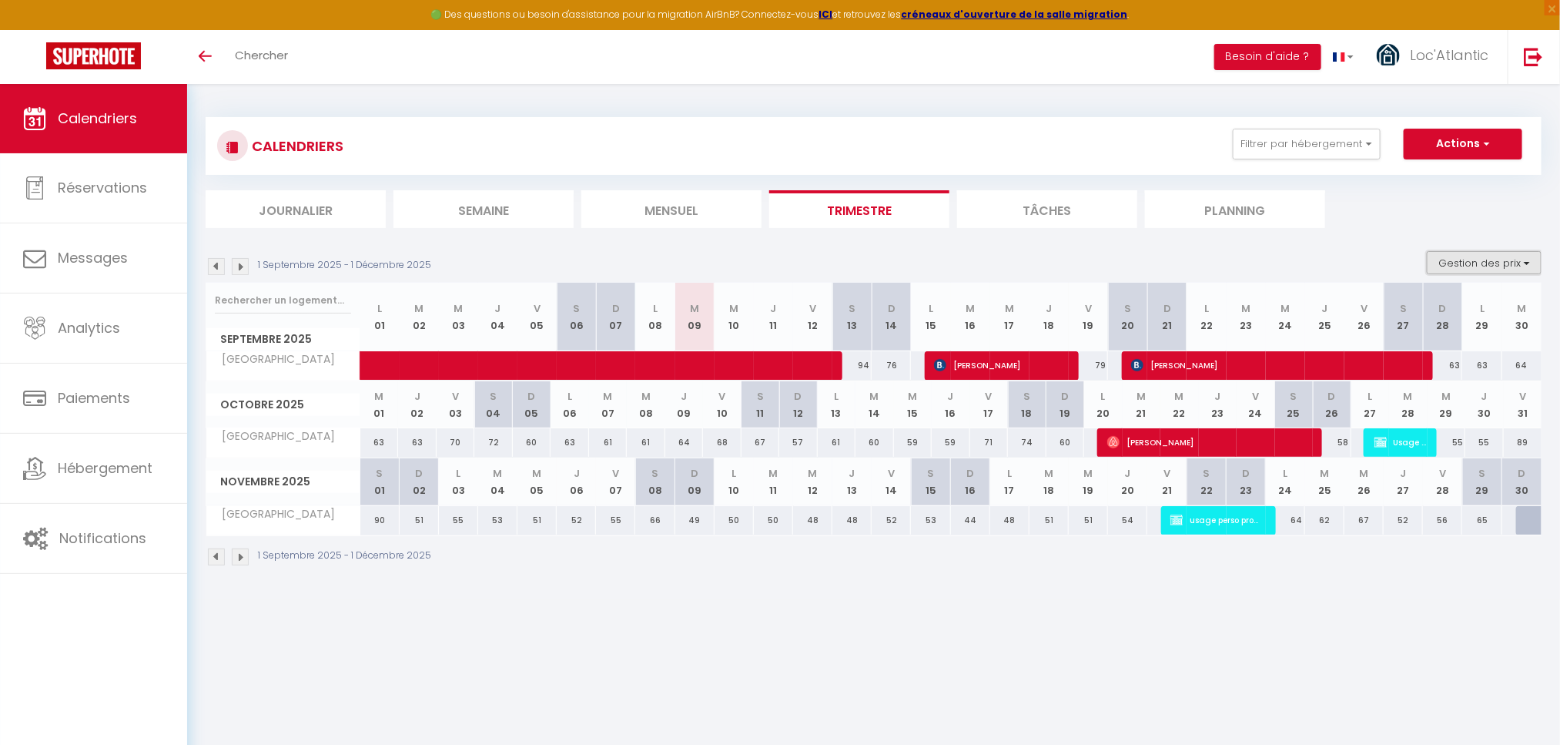
click at [1463, 264] on button "Gestion des prix" at bounding box center [1484, 262] width 115 height 23
click at [1460, 314] on input "Nb Nuits minimum" at bounding box center [1471, 310] width 139 height 15
checkbox input "true"
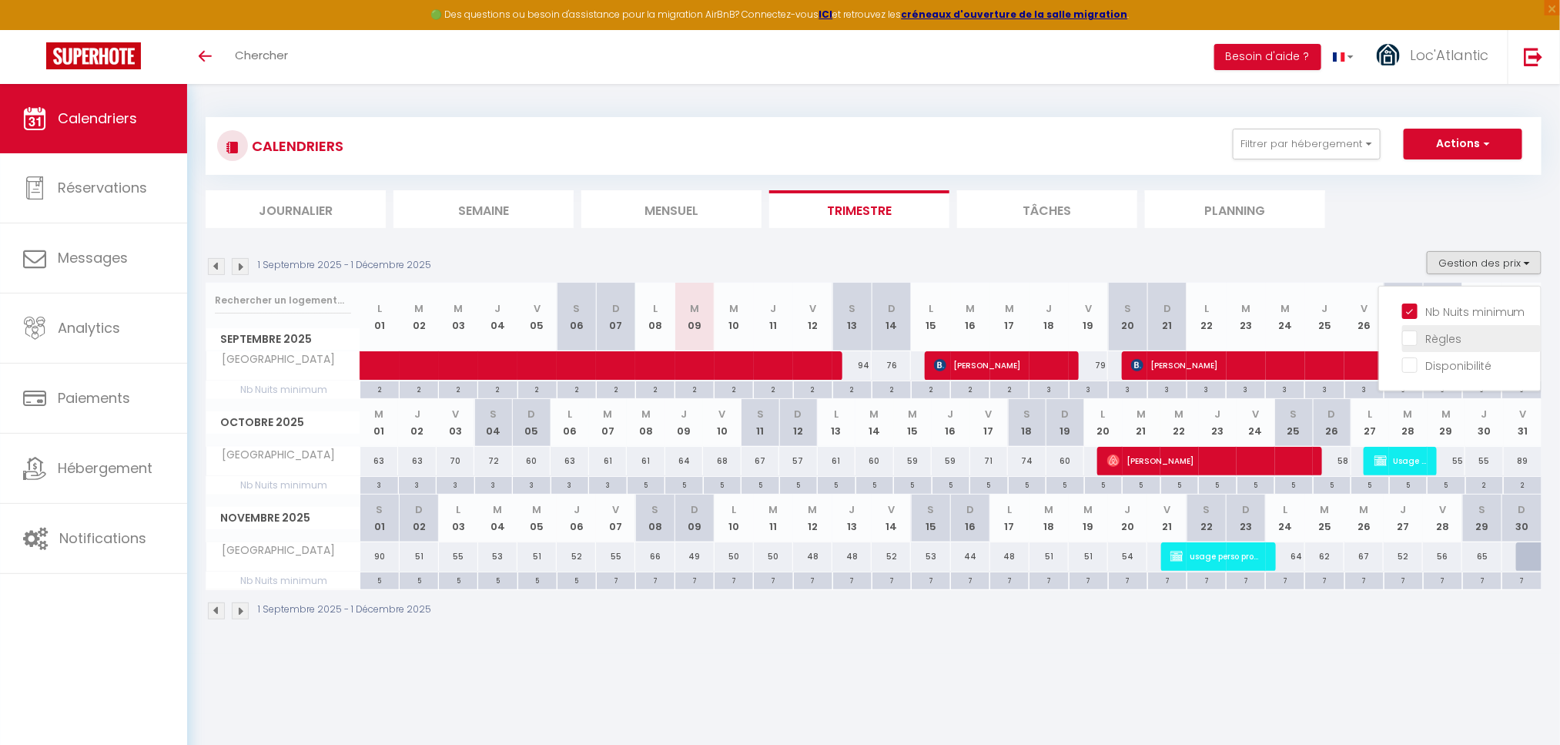
click at [1440, 335] on input "Règles" at bounding box center [1471, 337] width 139 height 15
checkbox input "true"
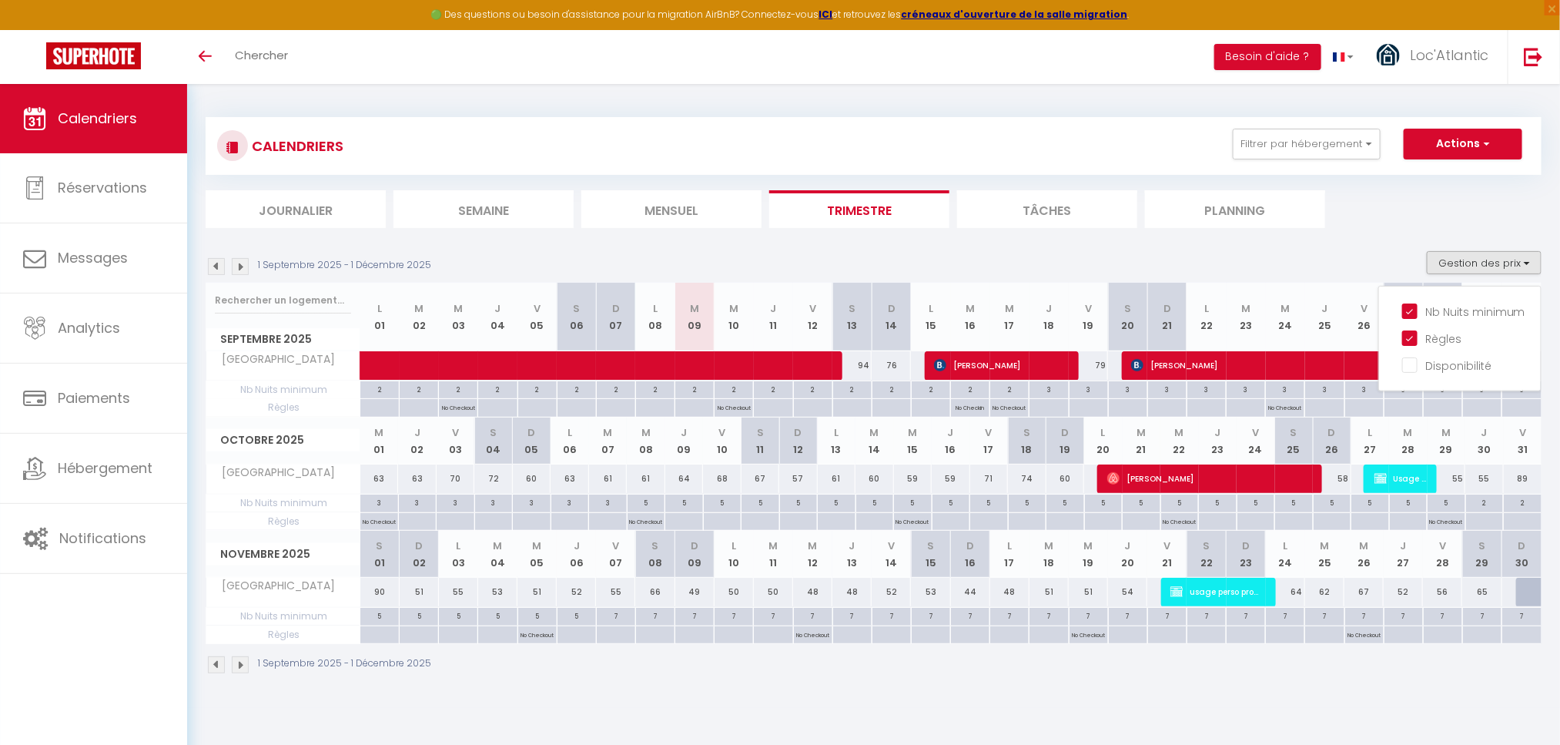
click at [1366, 251] on div "1 Septembre 2025 - 1 Décembre 2025 Gestion des prix Nb Nuits minimum Règles Dis…" at bounding box center [874, 267] width 1336 height 32
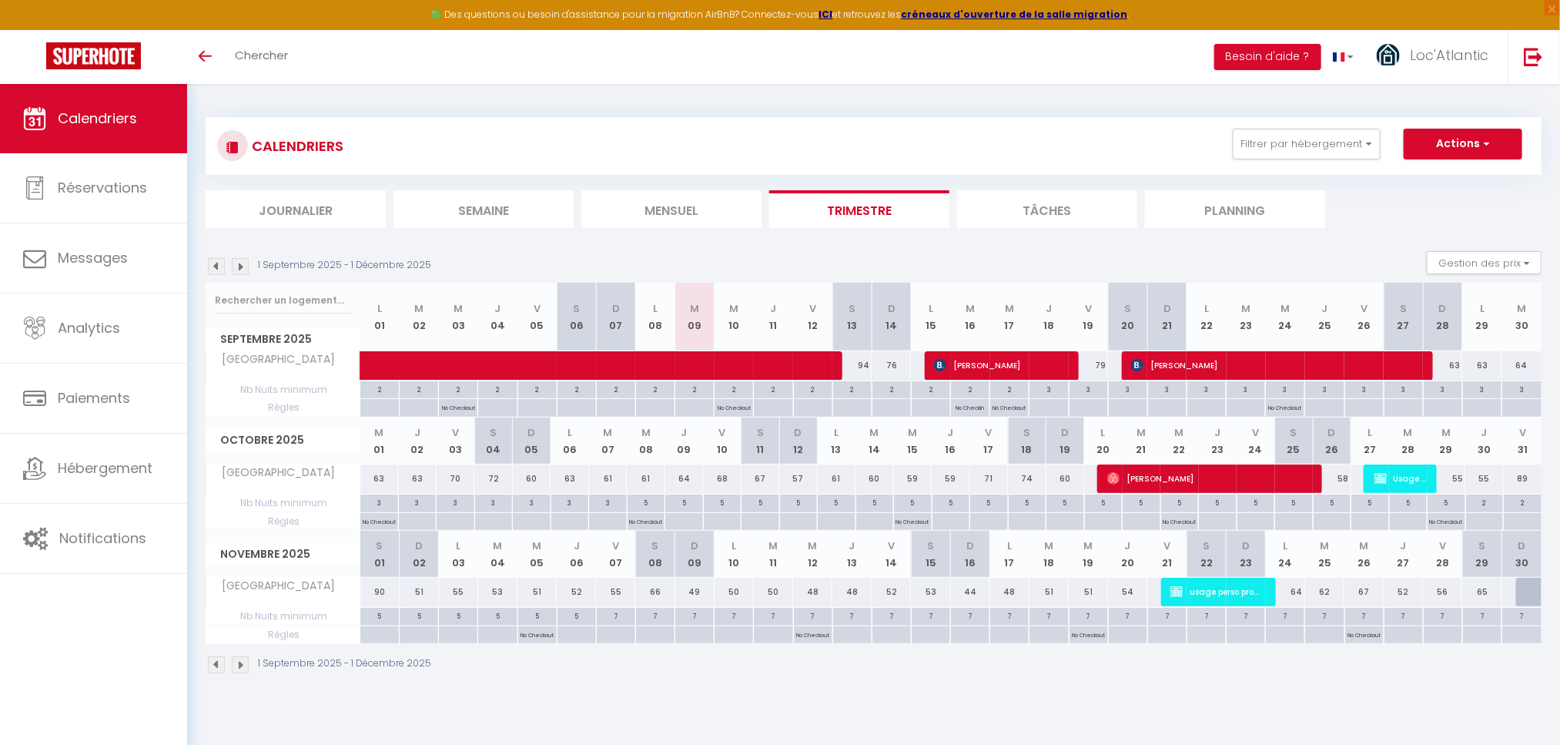
click at [1347, 726] on body "🟢 Des questions ou besoin d'assistance pour la migration AirBnB? Connectez-vous…" at bounding box center [780, 456] width 1560 height 745
click at [1379, 678] on div "1 Septembre 2025 - 1 Décembre 2025" at bounding box center [874, 666] width 1336 height 45
click at [126, 181] on span "Réservations" at bounding box center [102, 187] width 89 height 19
select select "not_cancelled"
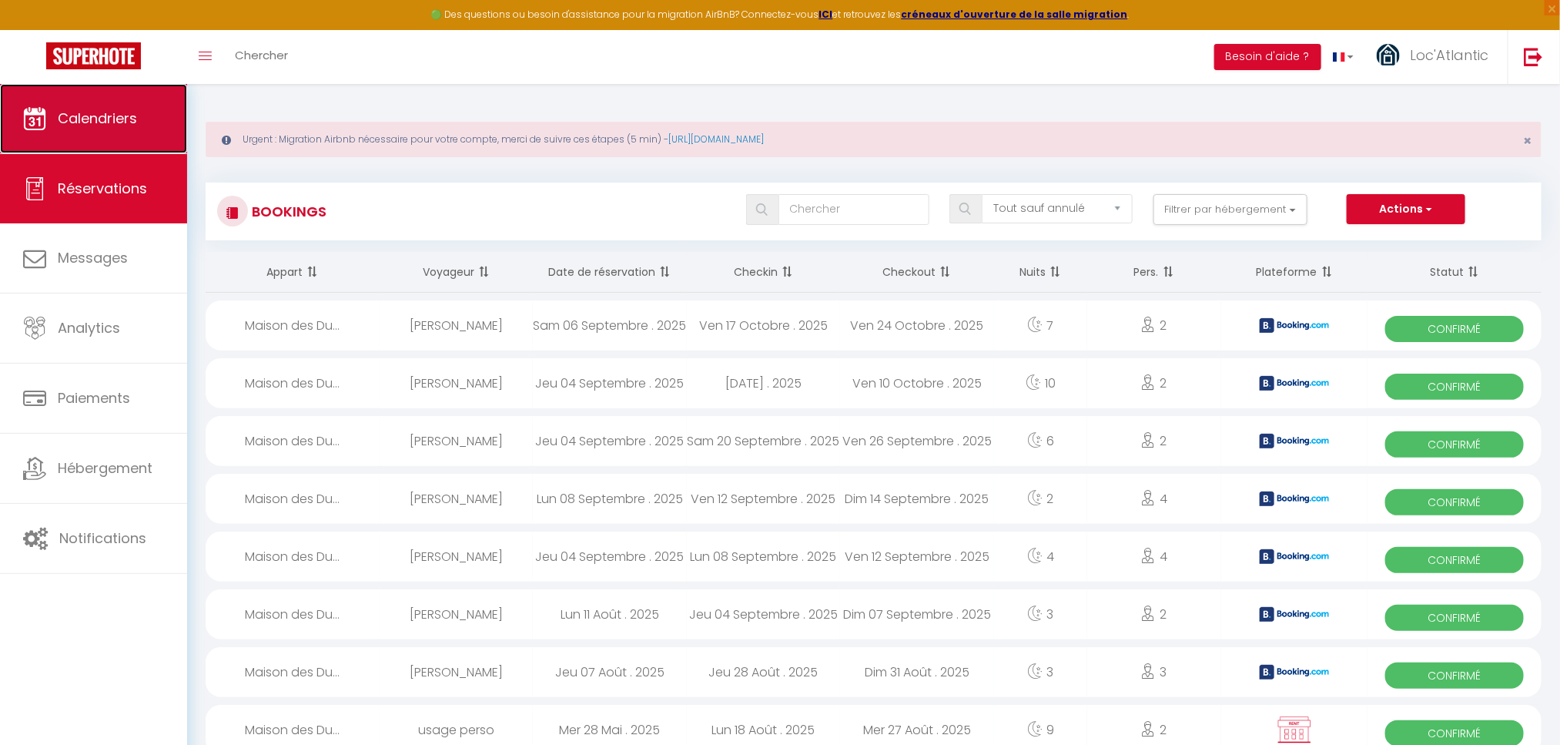
click at [111, 130] on link "Calendriers" at bounding box center [93, 118] width 187 height 69
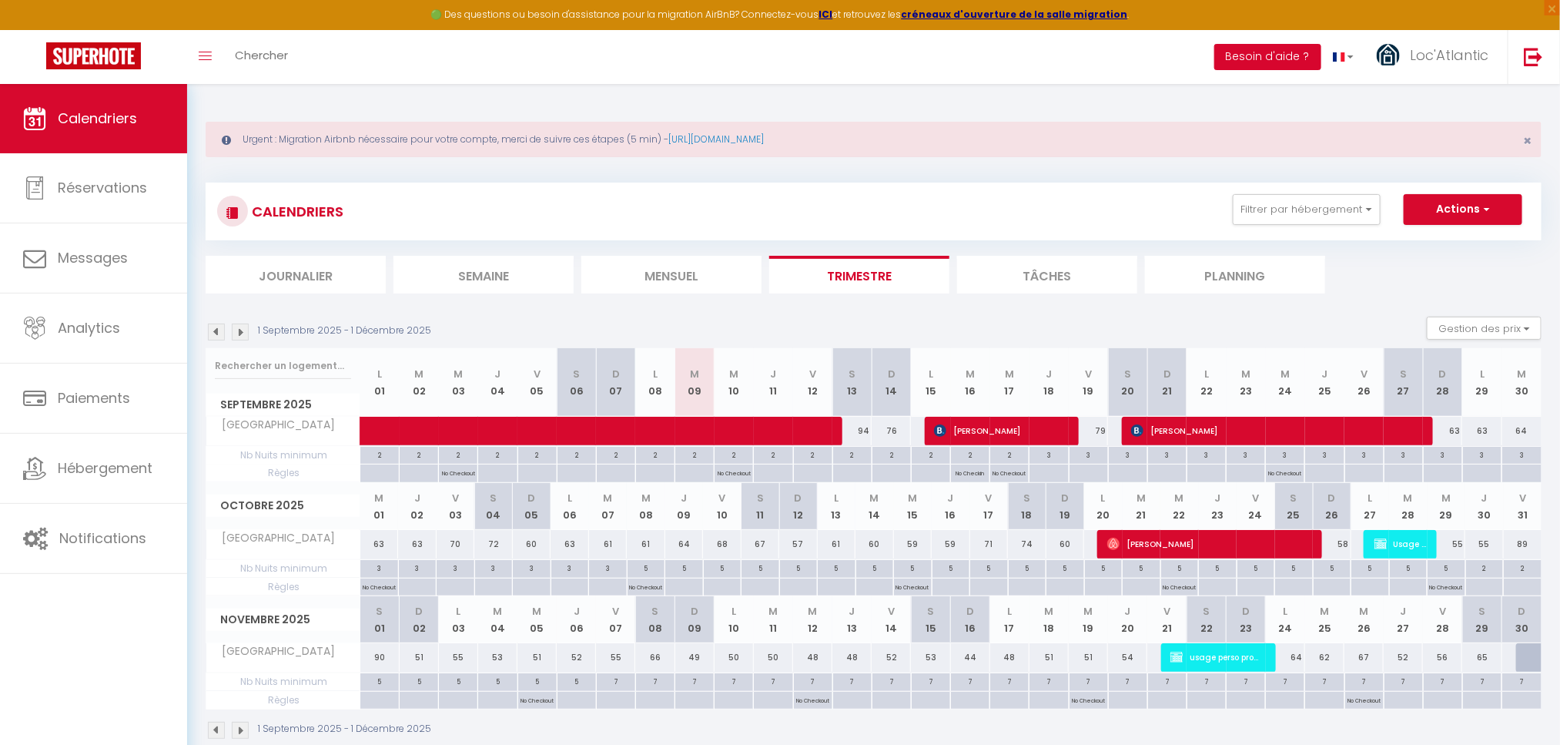
click at [1264, 58] on button "Besoin d'aide ?" at bounding box center [1267, 57] width 107 height 26
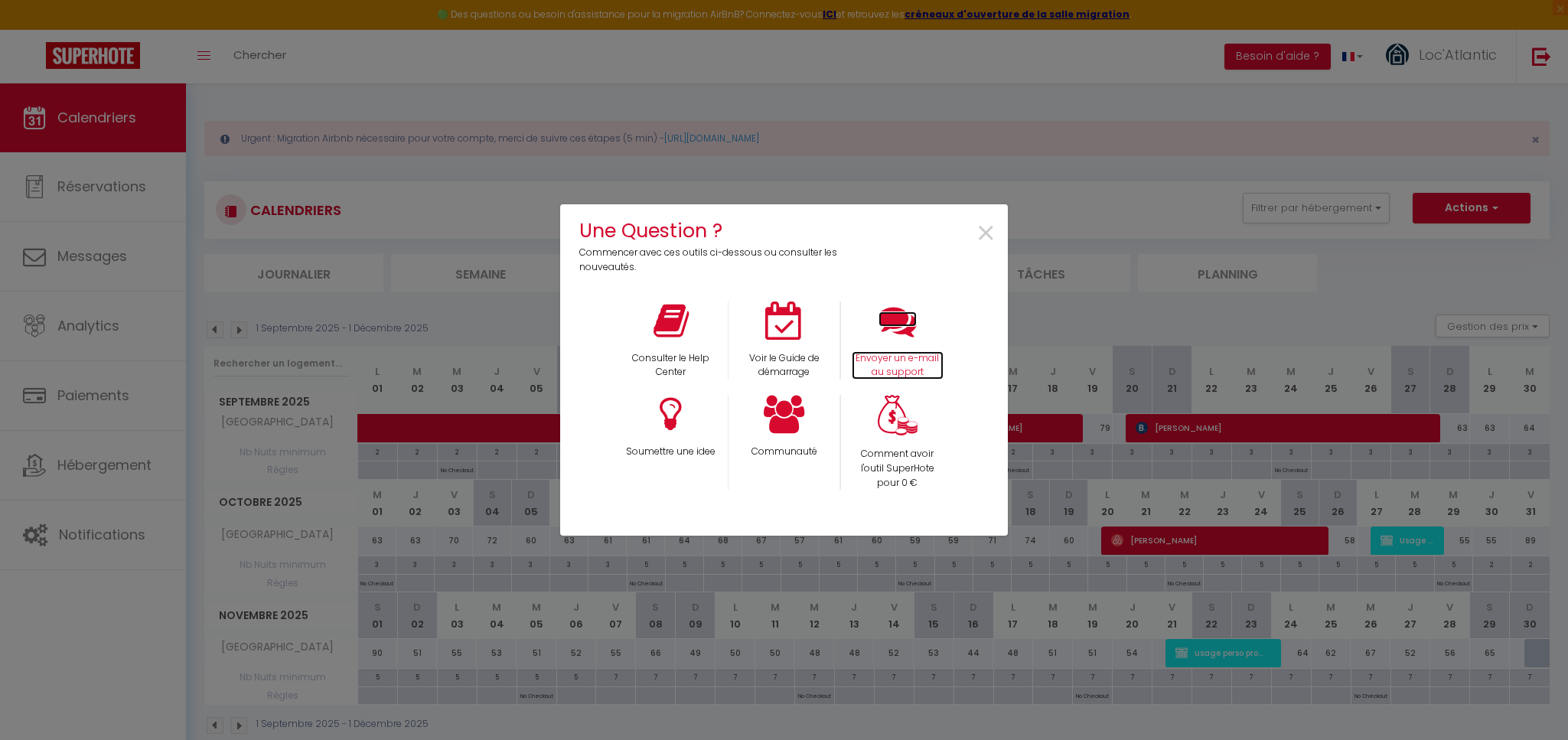
click at [914, 326] on icon at bounding box center [897, 320] width 39 height 39
click at [664, 347] on div "Consulter le Help Center" at bounding box center [671, 340] width 113 height 78
click at [674, 364] on p "Consulter le Help Center" at bounding box center [671, 365] width 93 height 29
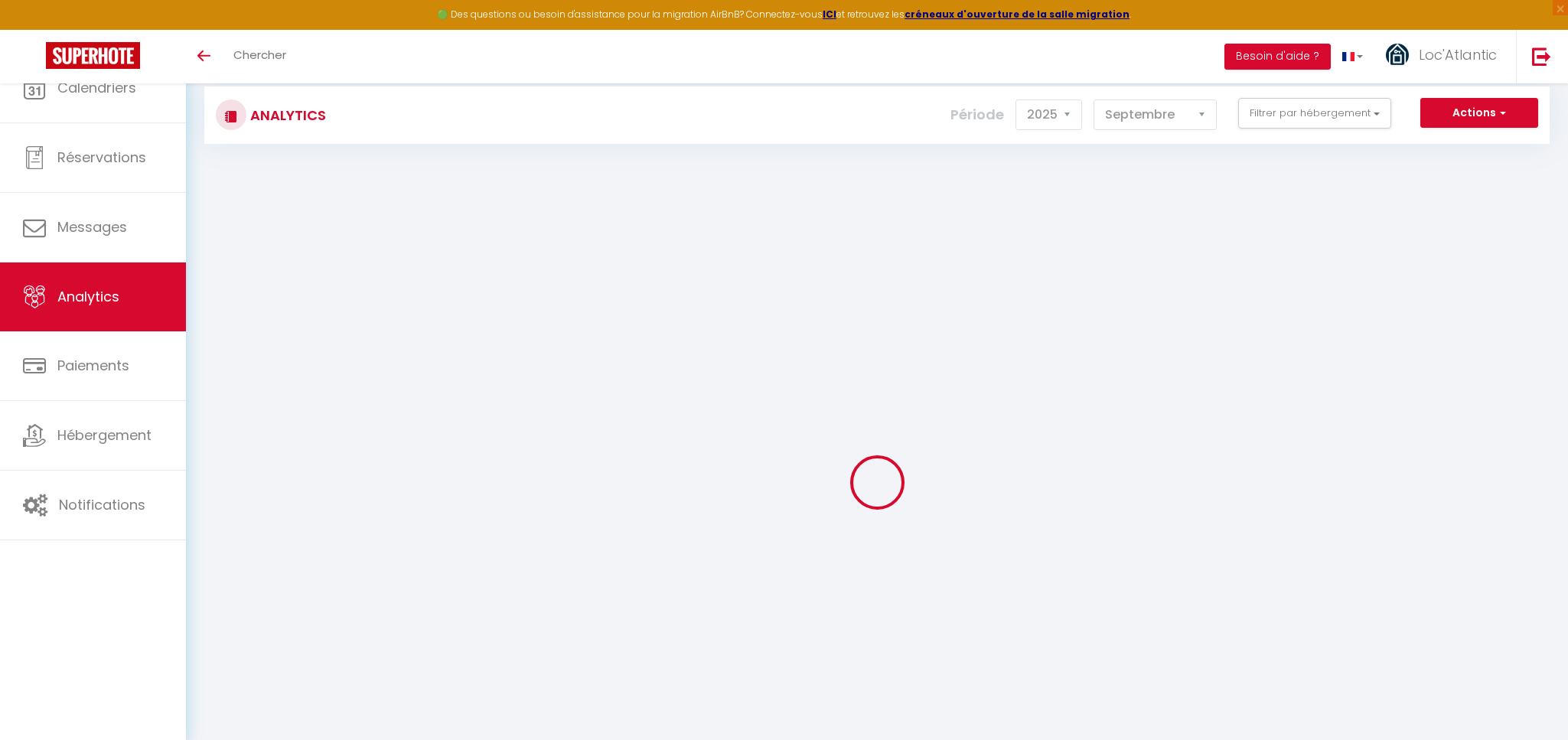
select select "2025"
select select "9"
